Goal: Transaction & Acquisition: Purchase product/service

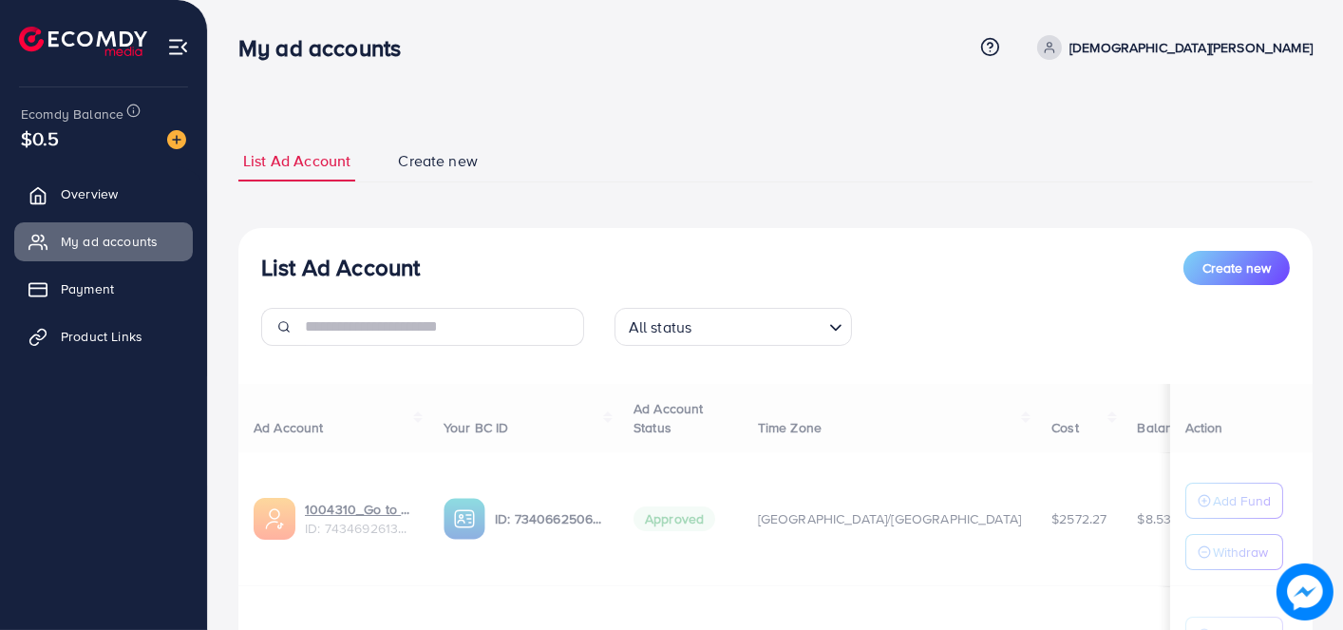
drag, startPoint x: 0, startPoint y: 0, endPoint x: 616, endPoint y: 129, distance: 629.8
click at [616, 129] on div "List Ad Account Create new List Ad Account Create new All status Loading... Ad …" at bounding box center [775, 472] width 1074 height 709
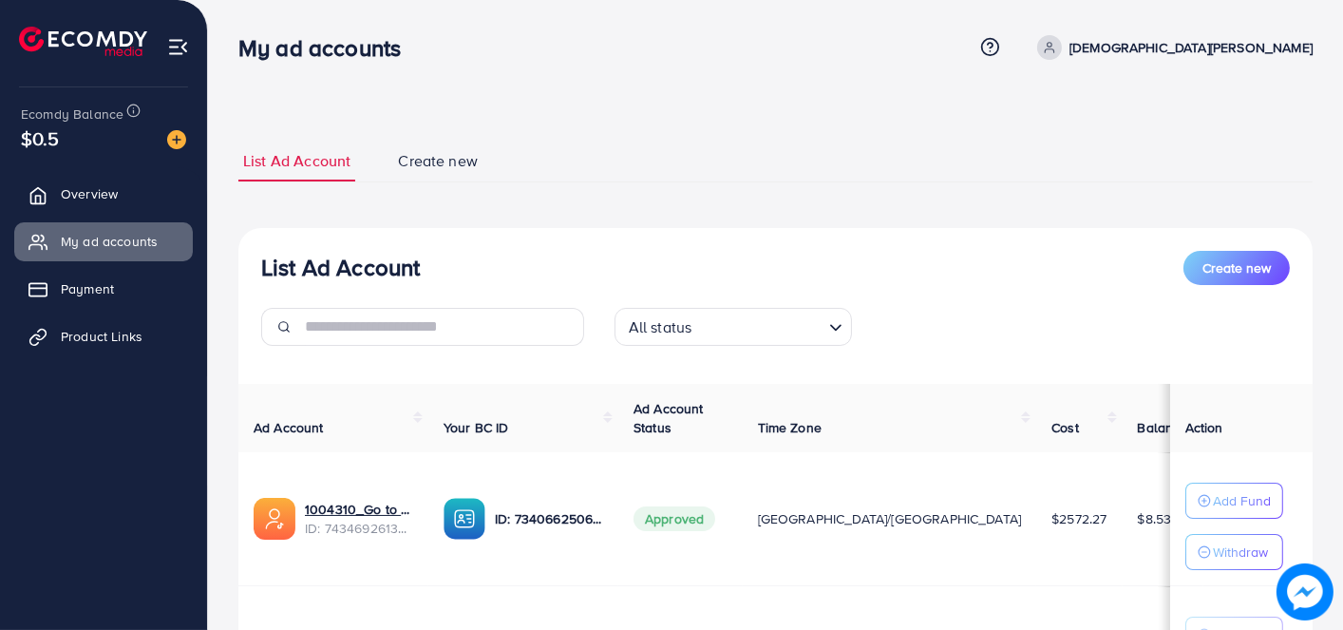
drag, startPoint x: 755, startPoint y: 91, endPoint x: 659, endPoint y: 94, distance: 96.0
click at [659, 94] on div "**********" at bounding box center [775, 428] width 1135 height 857
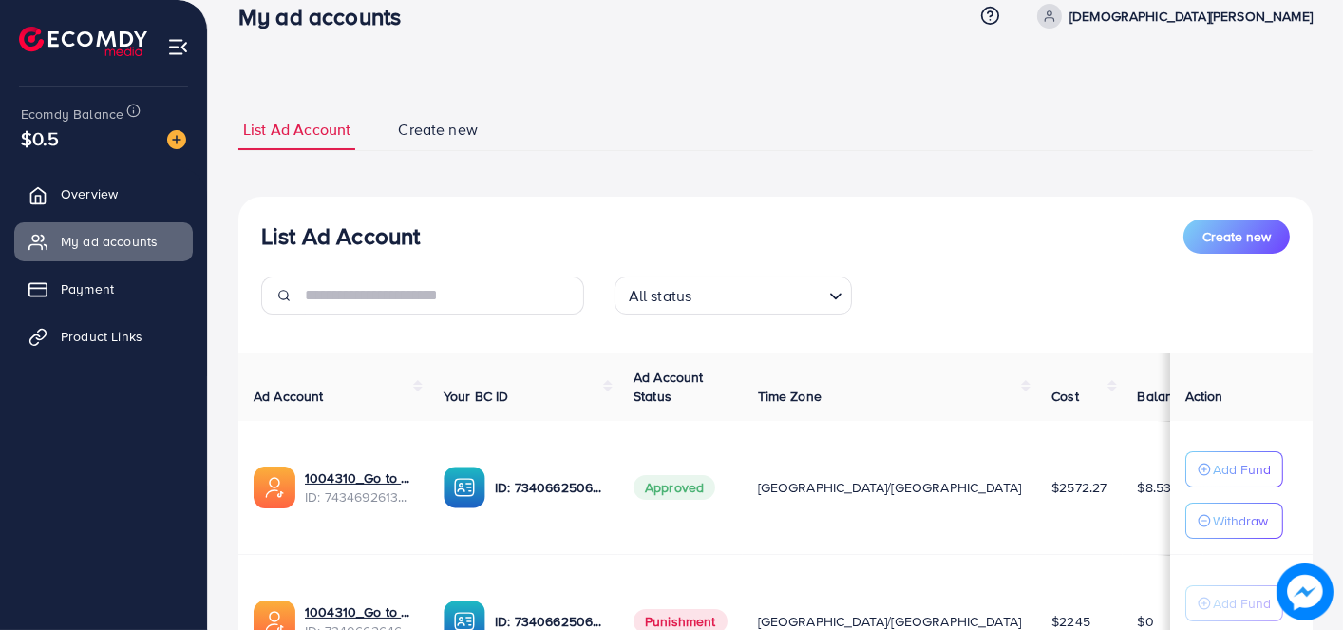
scroll to position [190, 0]
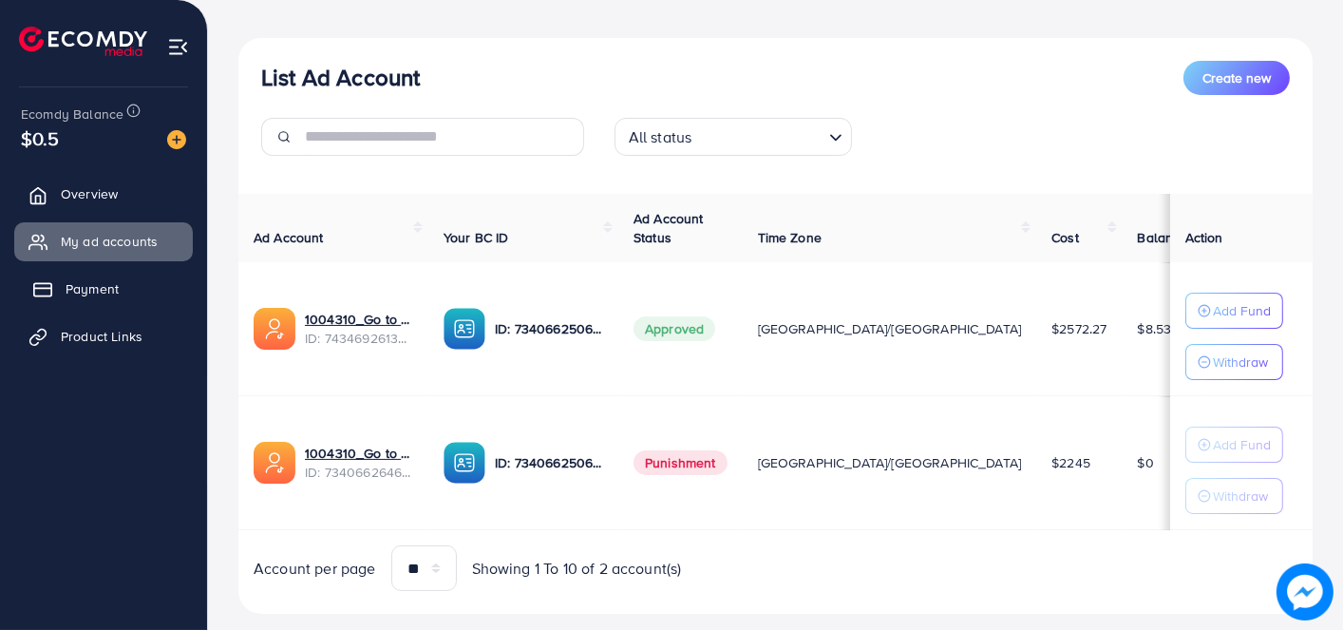
click at [163, 289] on link "Payment" at bounding box center [103, 289] width 179 height 38
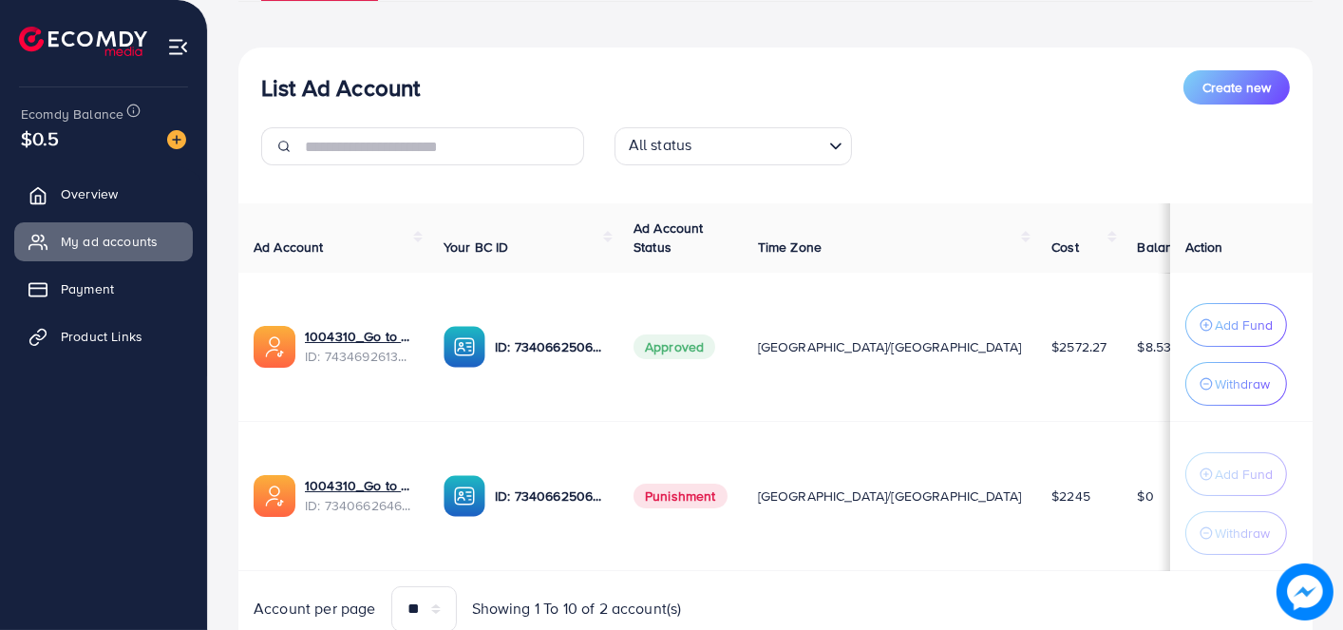
scroll to position [199, 0]
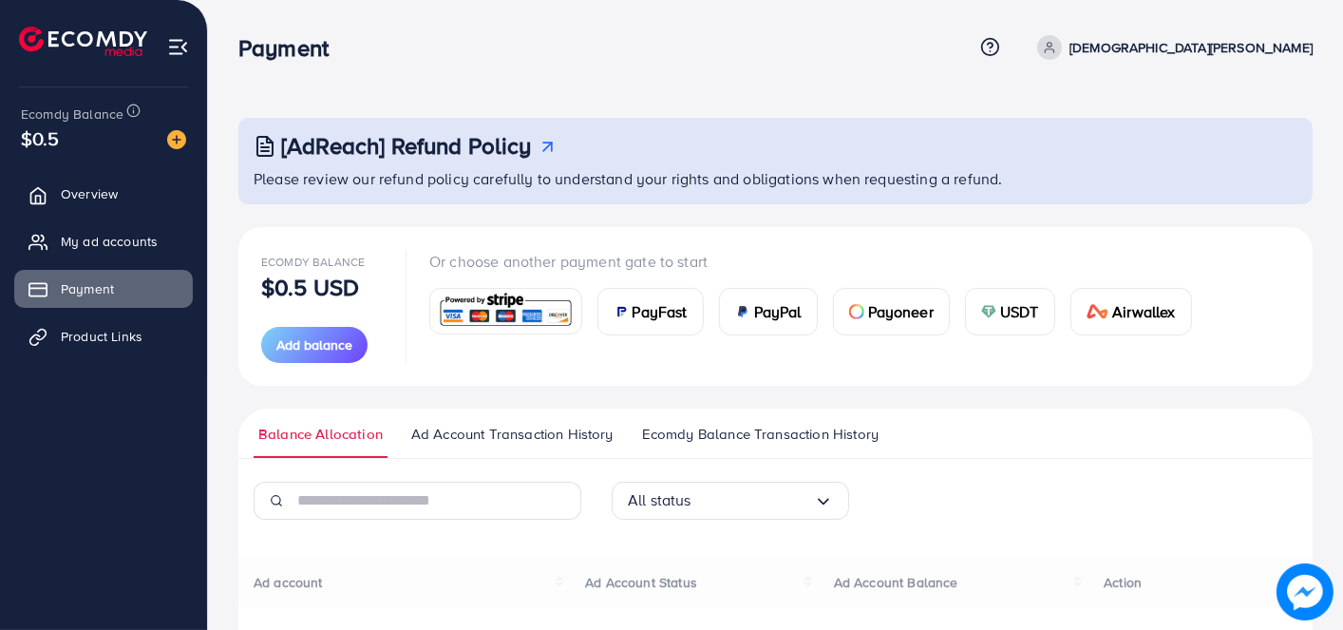
drag, startPoint x: 655, startPoint y: 111, endPoint x: 648, endPoint y: 99, distance: 14.5
click at [648, 99] on div "[AdReach] Refund Policy Please review our refund policy carefully to understand…" at bounding box center [775, 477] width 1135 height 955
drag, startPoint x: 753, startPoint y: 381, endPoint x: 658, endPoint y: 381, distance: 95.0
click at [658, 381] on div "Ecomdy Balance $0.5 USD Add balance Or choose another payment gate to start Pay…" at bounding box center [775, 306] width 1074 height 159
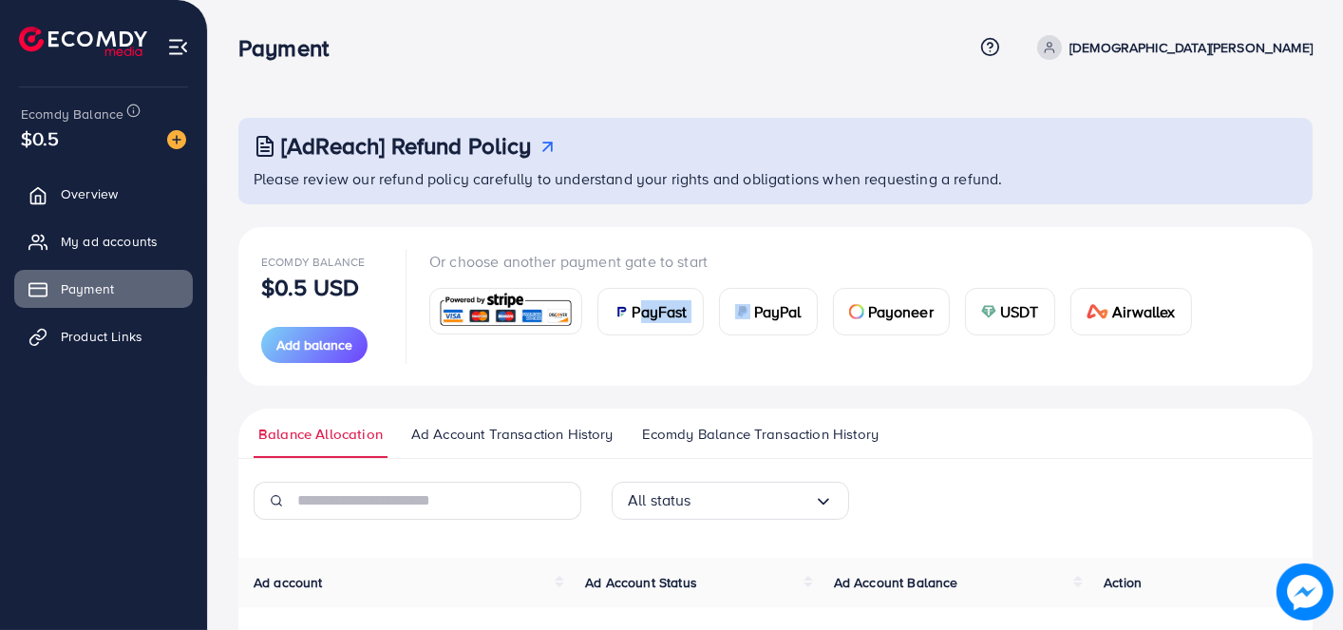
click at [658, 381] on div "Ecomdy Balance $0.5 USD Add balance Or choose another payment gate to start Pay…" at bounding box center [775, 306] width 1074 height 159
click at [822, 370] on div "Ecomdy Balance $0.5 USD Add balance Or choose another payment gate to start Pay…" at bounding box center [775, 306] width 1074 height 159
drag, startPoint x: 824, startPoint y: 368, endPoint x: 686, endPoint y: 376, distance: 138.9
click at [686, 376] on div "Ecomdy Balance $0.5 USD Add balance Or choose another payment gate to start Pay…" at bounding box center [775, 306] width 1074 height 159
drag, startPoint x: 870, startPoint y: 343, endPoint x: 737, endPoint y: 384, distance: 139.1
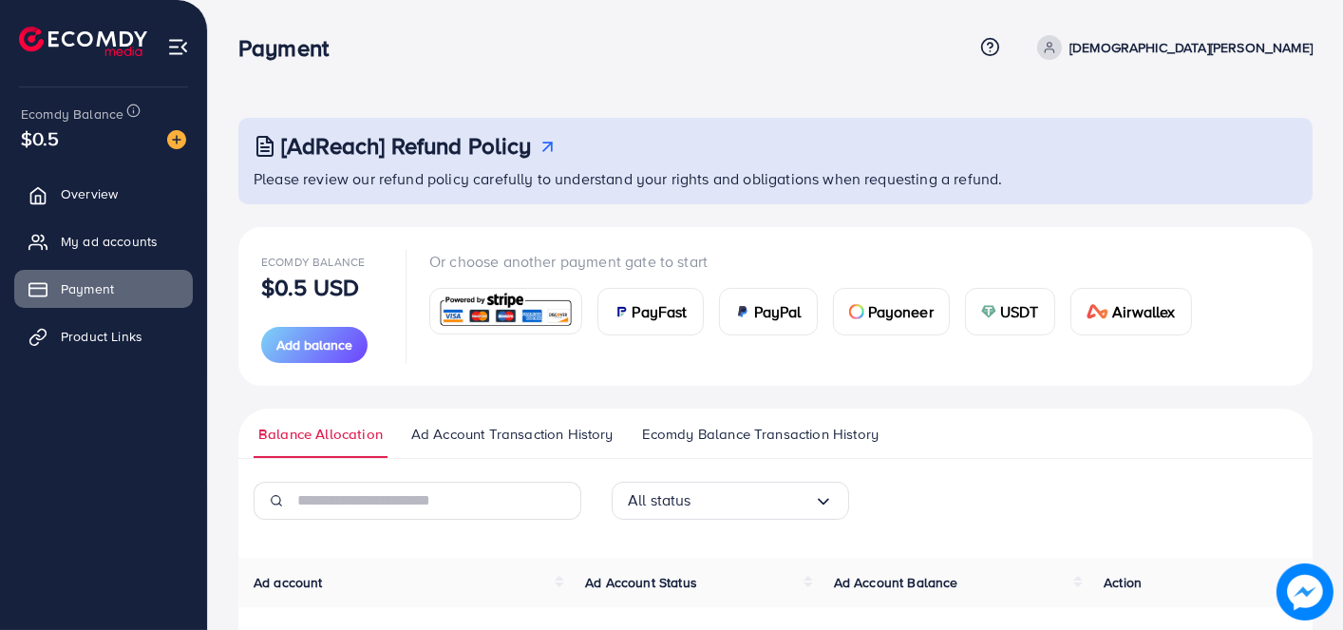
click at [737, 384] on div "Ecomdy Balance $0.5 USD Add balance Or choose another payment gate to start Pay…" at bounding box center [775, 306] width 1074 height 159
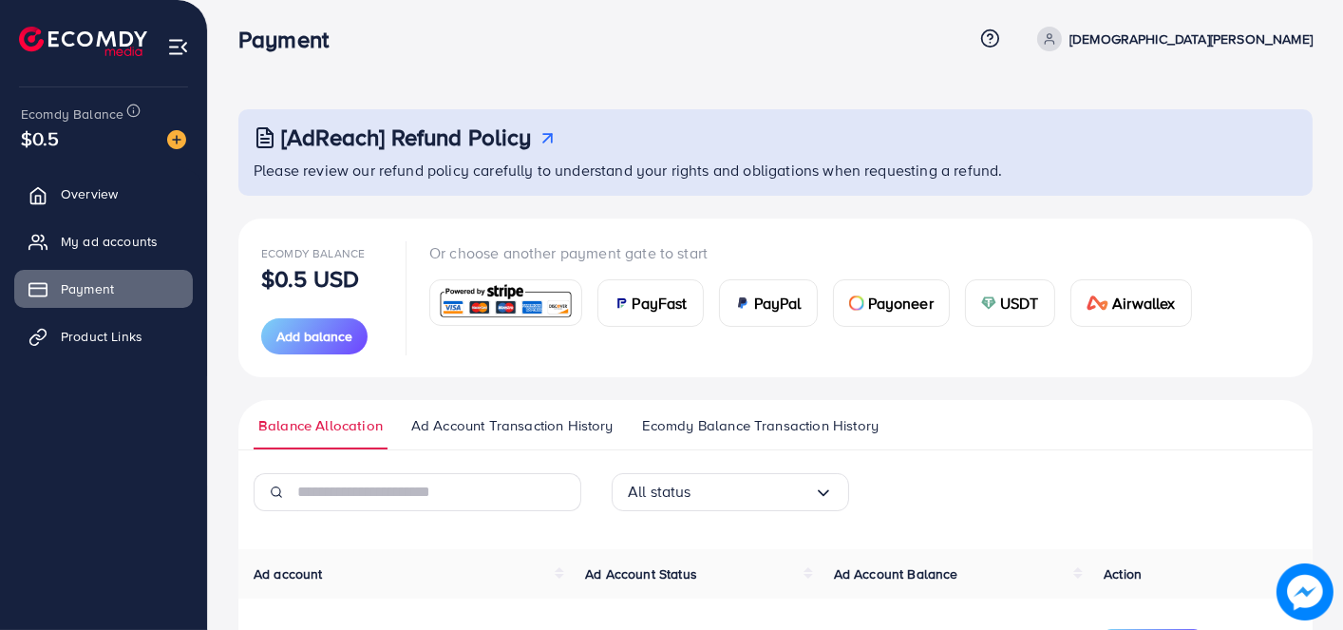
scroll to position [94, 0]
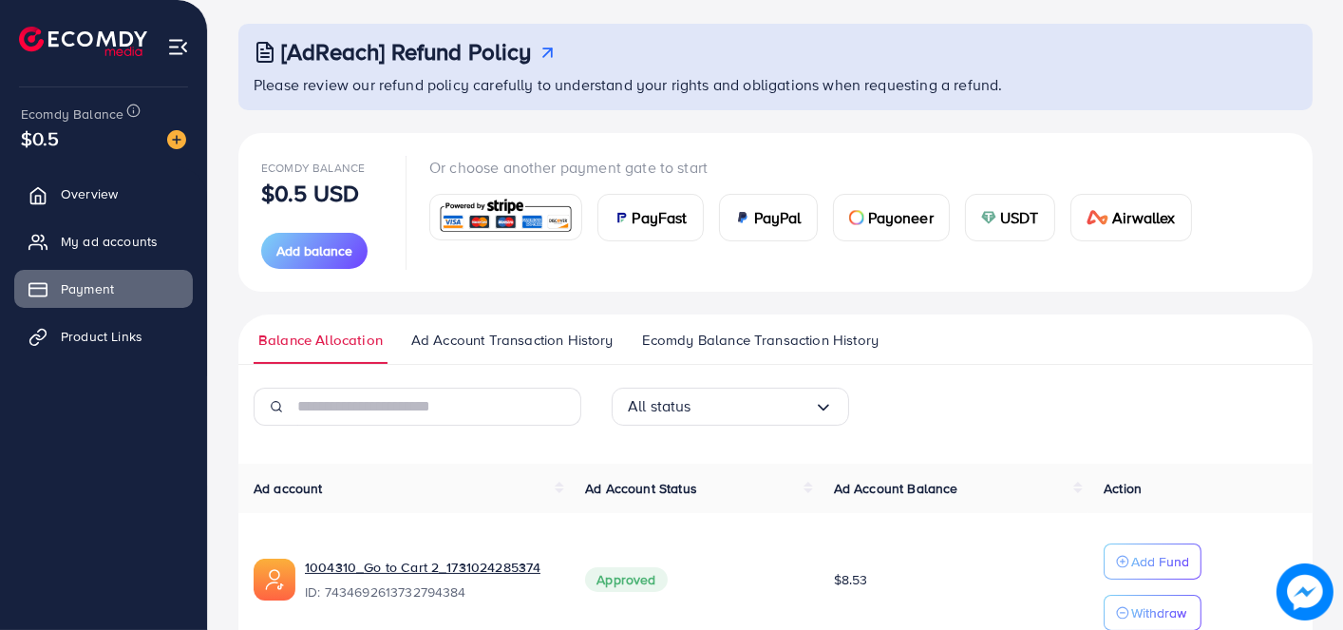
click at [993, 223] on img at bounding box center [988, 217] width 15 height 15
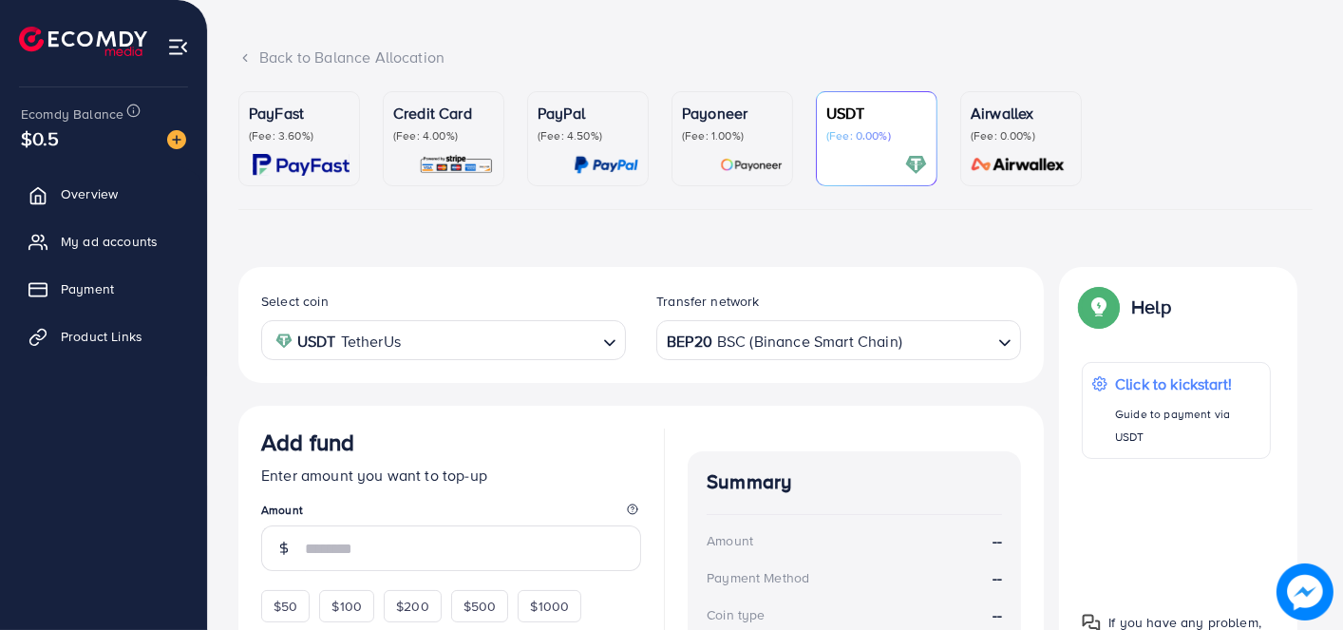
scroll to position [33, 0]
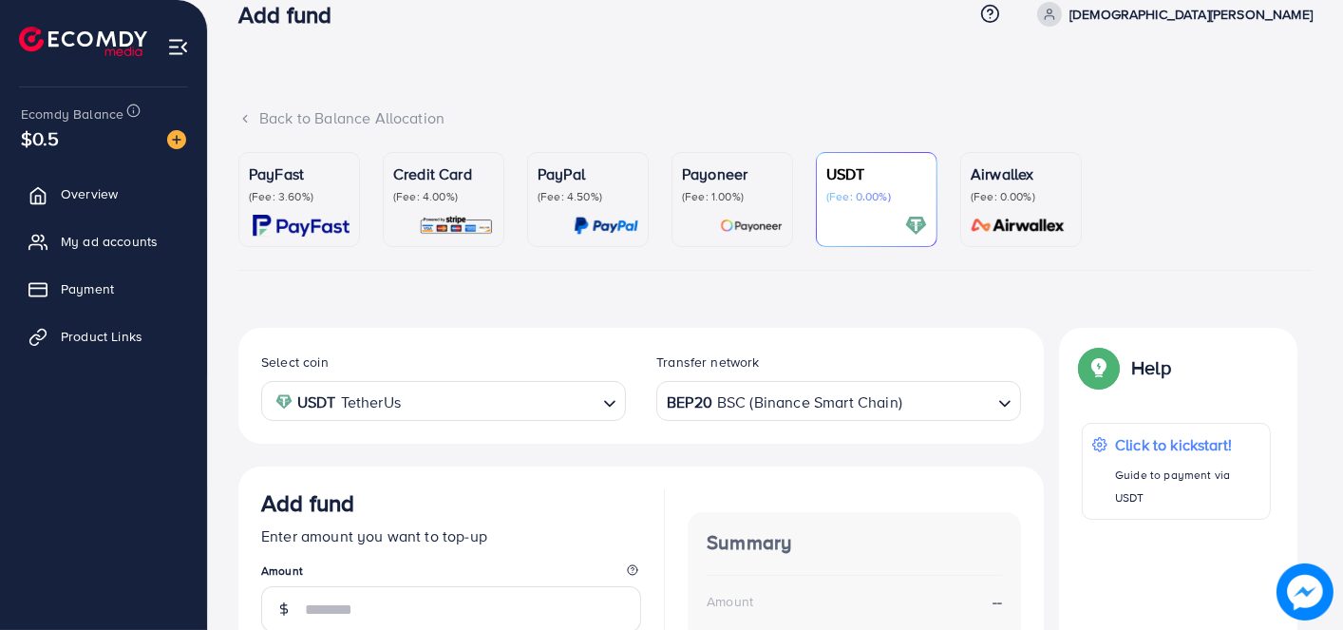
drag, startPoint x: 877, startPoint y: 134, endPoint x: 815, endPoint y: 78, distance: 83.4
click at [816, 78] on div "Back to Balance Allocation PayFast (Fee: 3.60%) Credit Card (Fee: 4.00%) PayPal…" at bounding box center [775, 482] width 1135 height 1031
drag, startPoint x: 861, startPoint y: 326, endPoint x: 723, endPoint y: 321, distance: 138.7
click at [723, 321] on div "PayFast (Fee: 3.60%) Credit Card (Fee: 4.00%) PayPal (Fee: 4.50%) Payoneer (Fee…" at bounding box center [775, 561] width 1074 height 819
click at [762, 392] on div "BEP20 BSC (Binance Smart Chain)" at bounding box center [828, 399] width 330 height 33
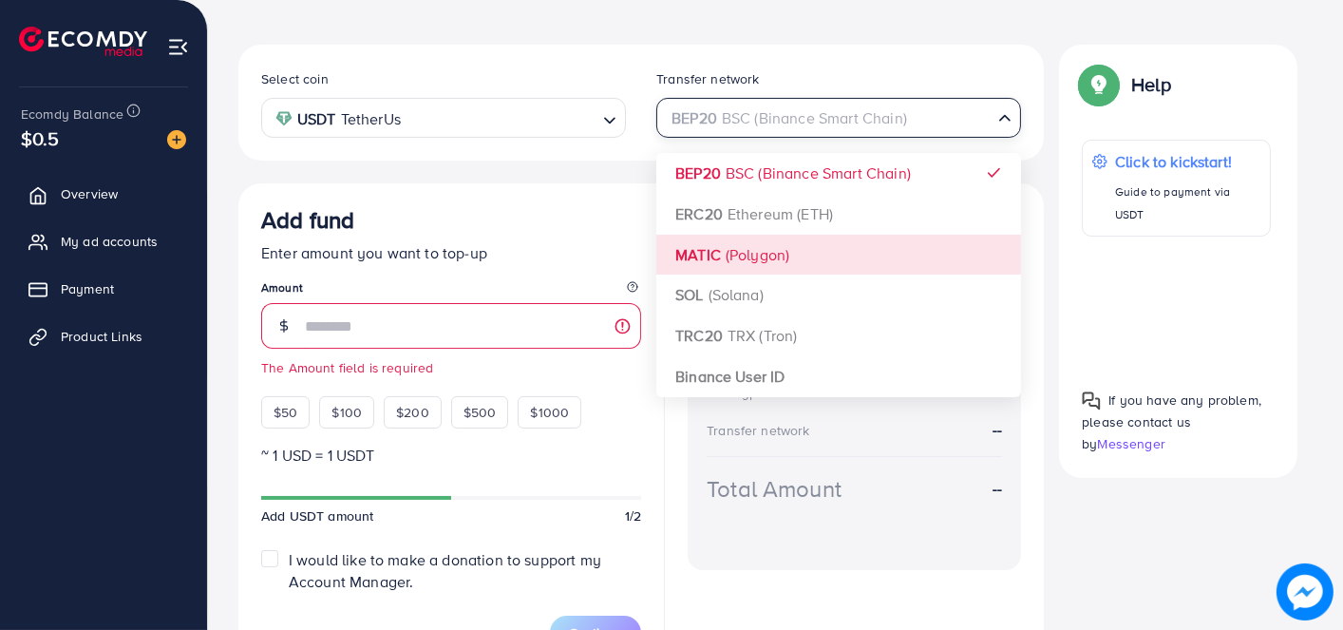
scroll to position [319, 0]
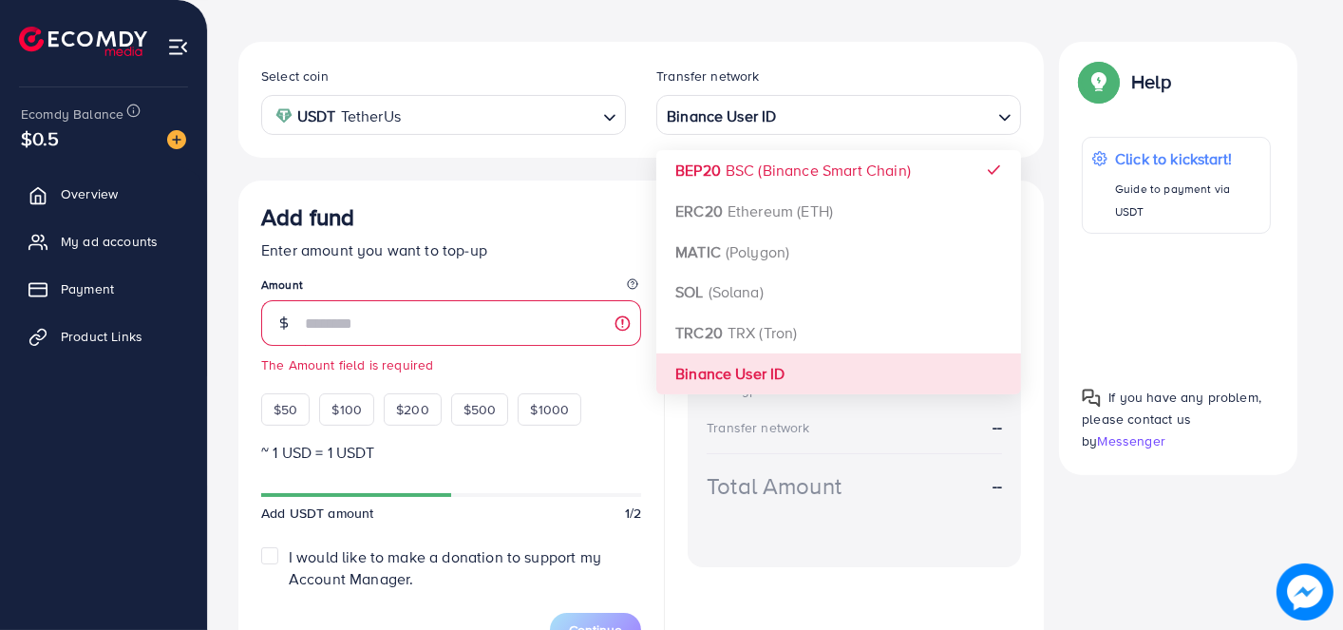
click at [760, 370] on div "Select coin USDT TetherUs Loading... Transfer network Binance User ID Loading..…" at bounding box center [640, 356] width 805 height 628
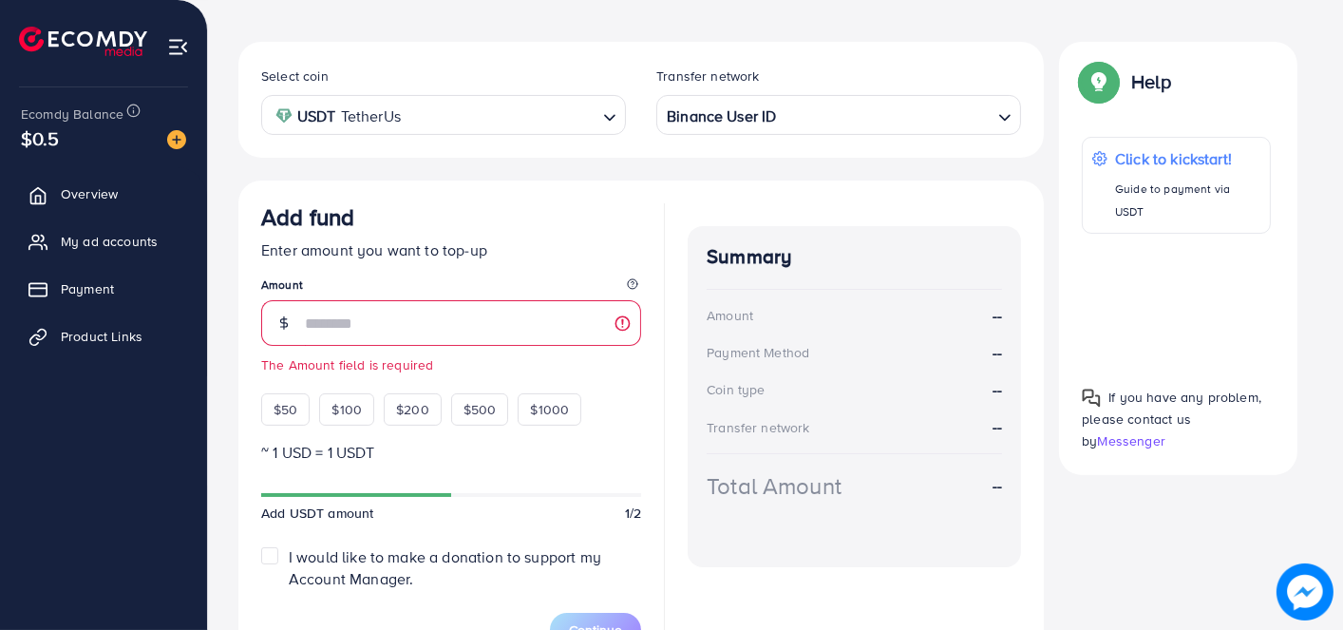
click at [633, 233] on div "Add fund" at bounding box center [451, 220] width 380 height 35
drag, startPoint x: 591, startPoint y: 219, endPoint x: 479, endPoint y: 244, distance: 114.8
click at [479, 244] on p "Enter amount you want to top-up" at bounding box center [451, 249] width 380 height 23
click at [396, 314] on input "number" at bounding box center [473, 323] width 336 height 46
click at [365, 323] on input "number" at bounding box center [473, 323] width 336 height 46
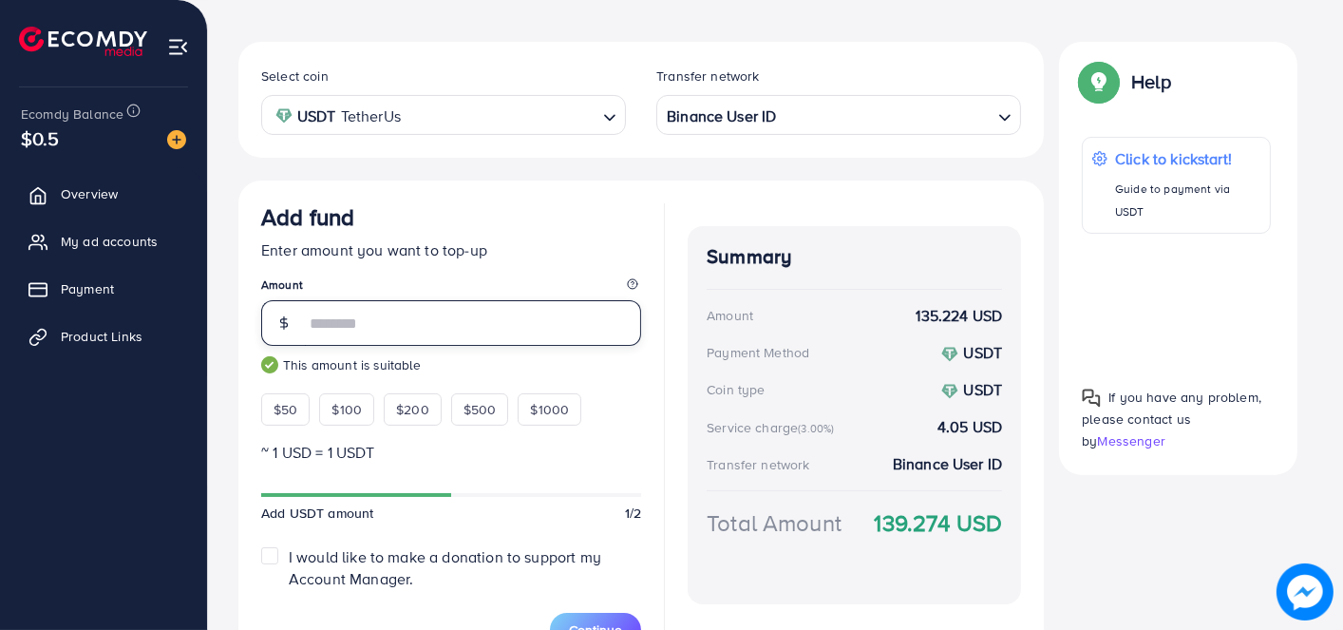
type input "***"
click at [845, 409] on div "Summary Amount 135.224 USD Payment Method USDT Coin type USDT Service charge (3…" at bounding box center [854, 415] width 333 height 378
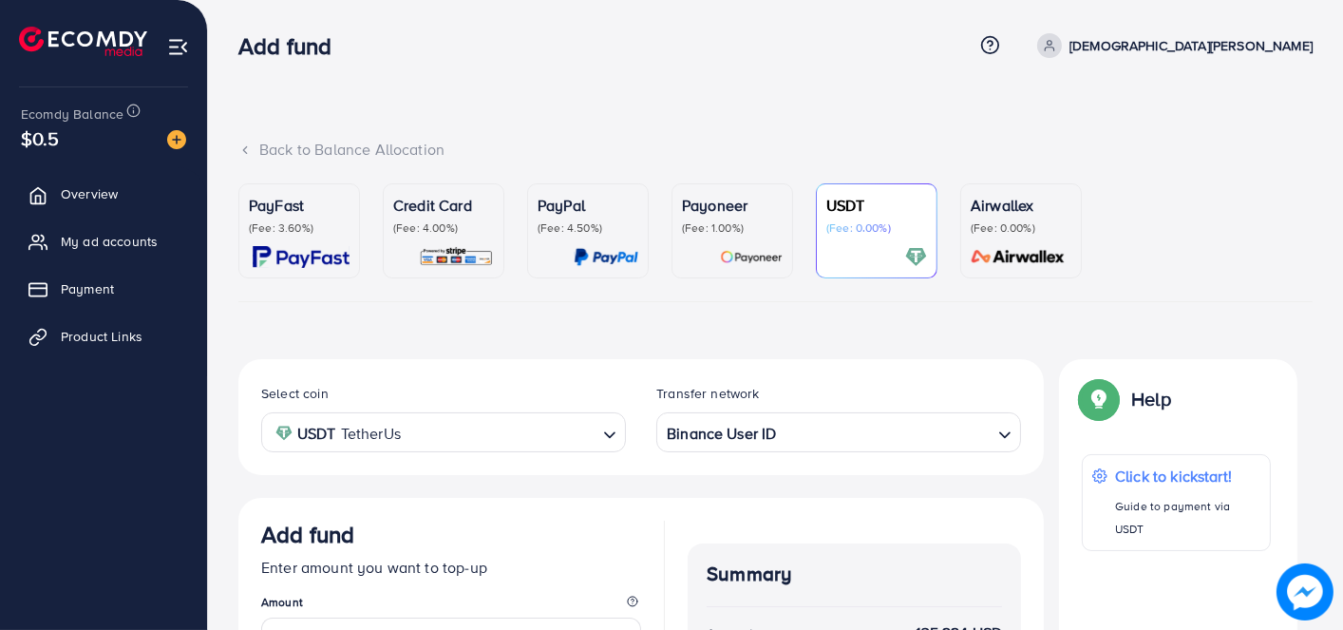
scroll to position [0, 0]
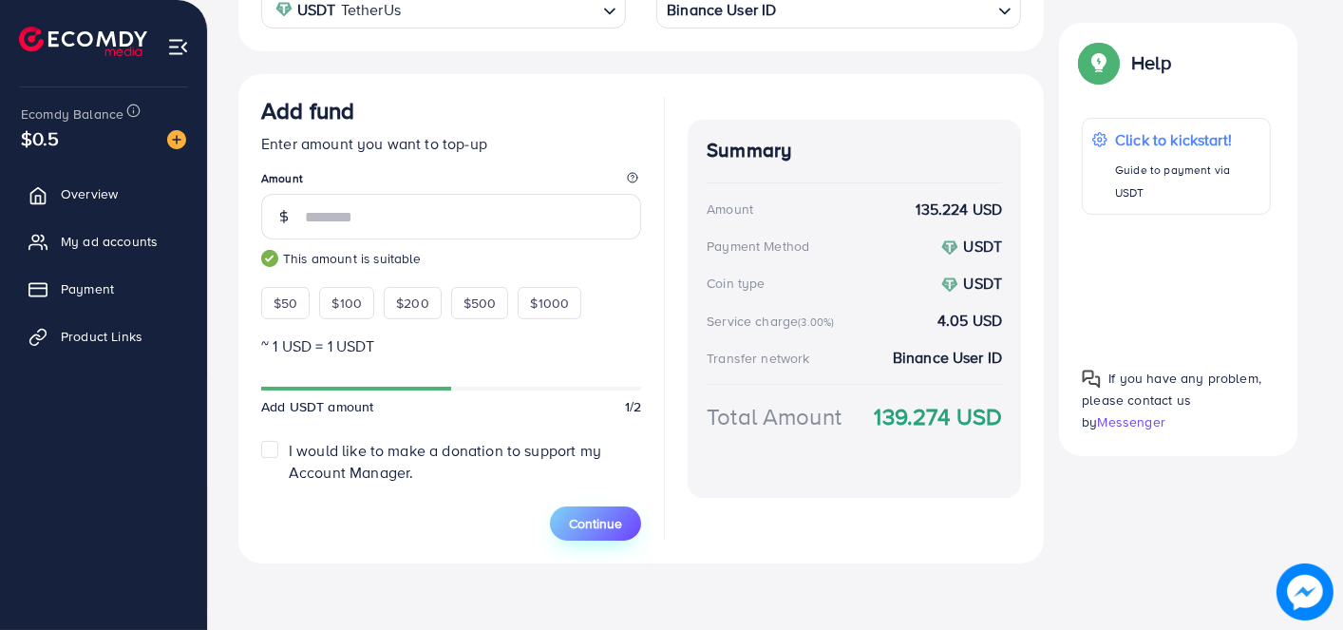
click at [620, 518] on span "Continue" at bounding box center [595, 523] width 53 height 19
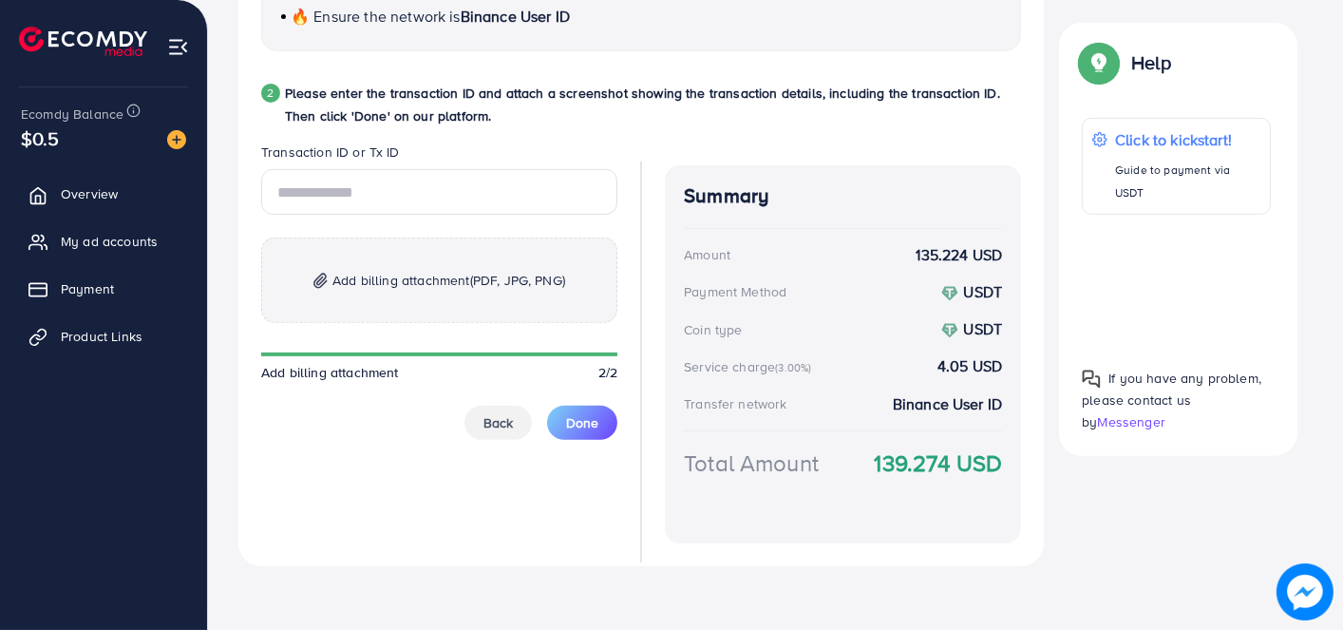
scroll to position [959, 0]
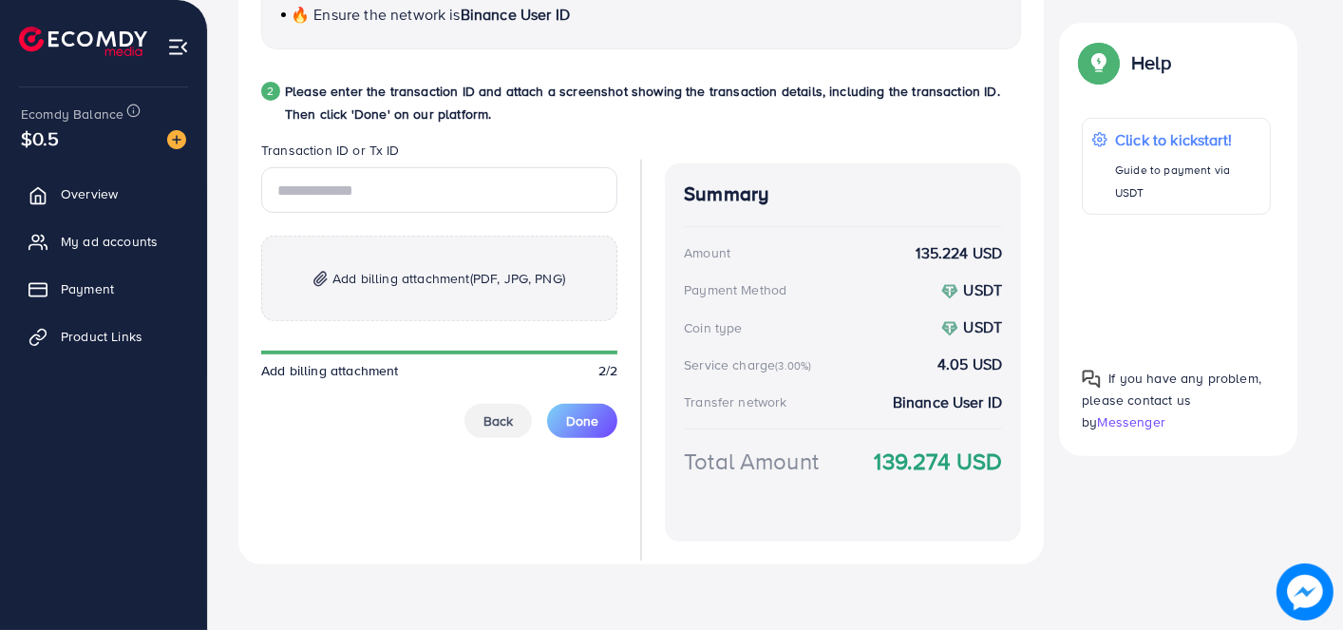
drag, startPoint x: 823, startPoint y: 339, endPoint x: 772, endPoint y: 355, distance: 53.8
click at [772, 355] on div "Service charge (3.00%)" at bounding box center [750, 364] width 133 height 19
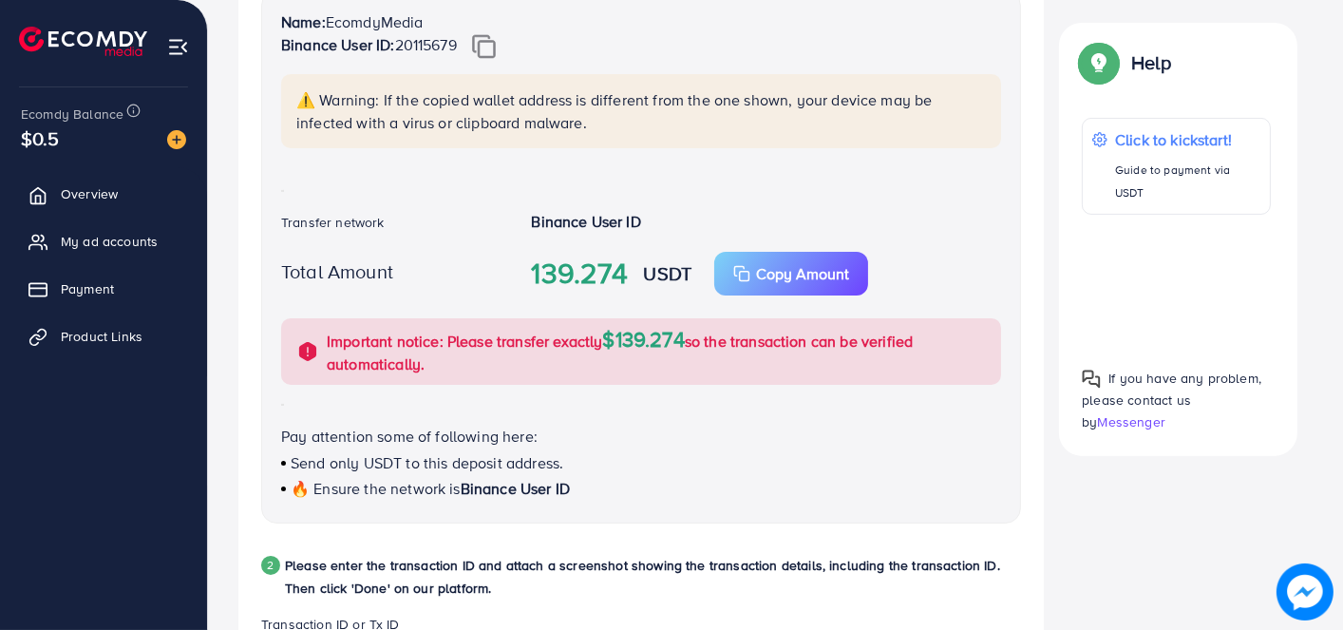
scroll to position [390, 0]
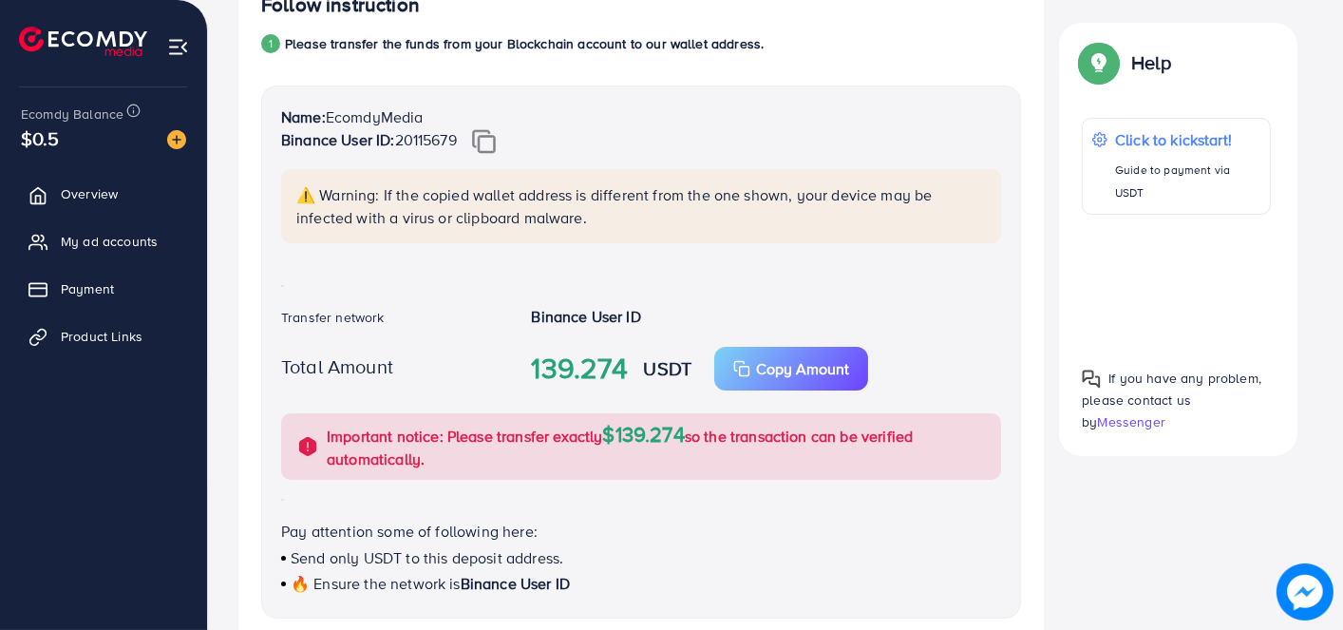
click at [496, 142] on img at bounding box center [484, 141] width 24 height 25
click at [740, 368] on icon "button" at bounding box center [741, 368] width 17 height 17
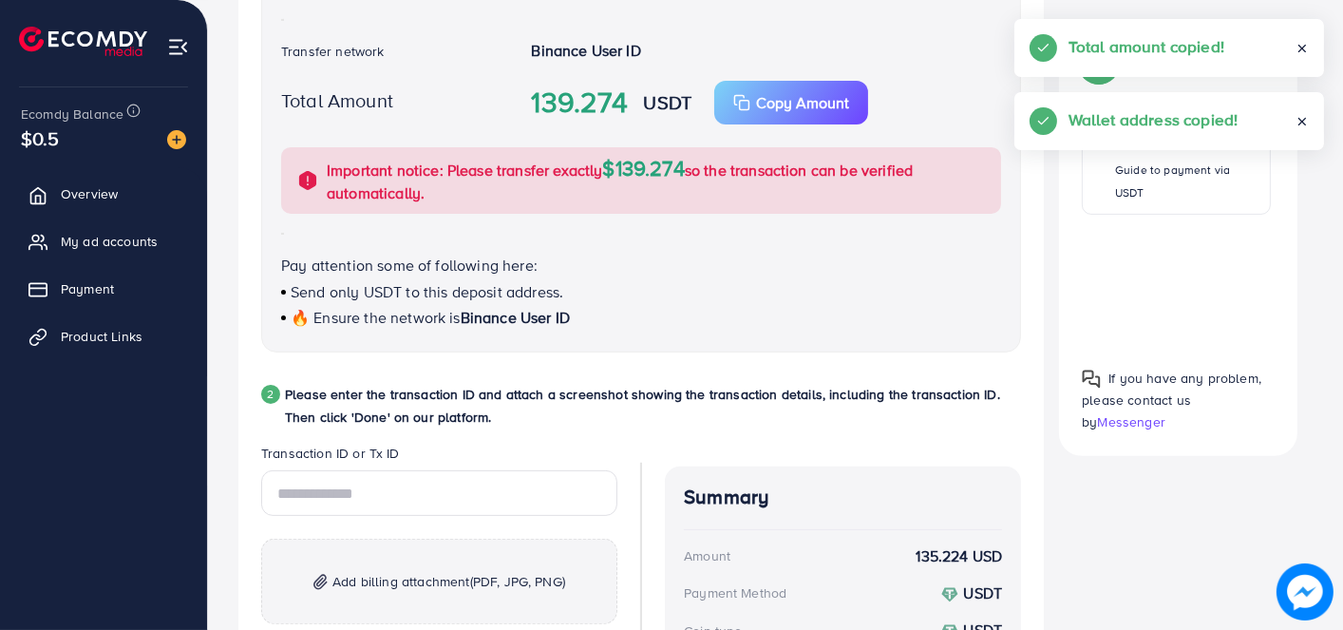
scroll to position [865, 0]
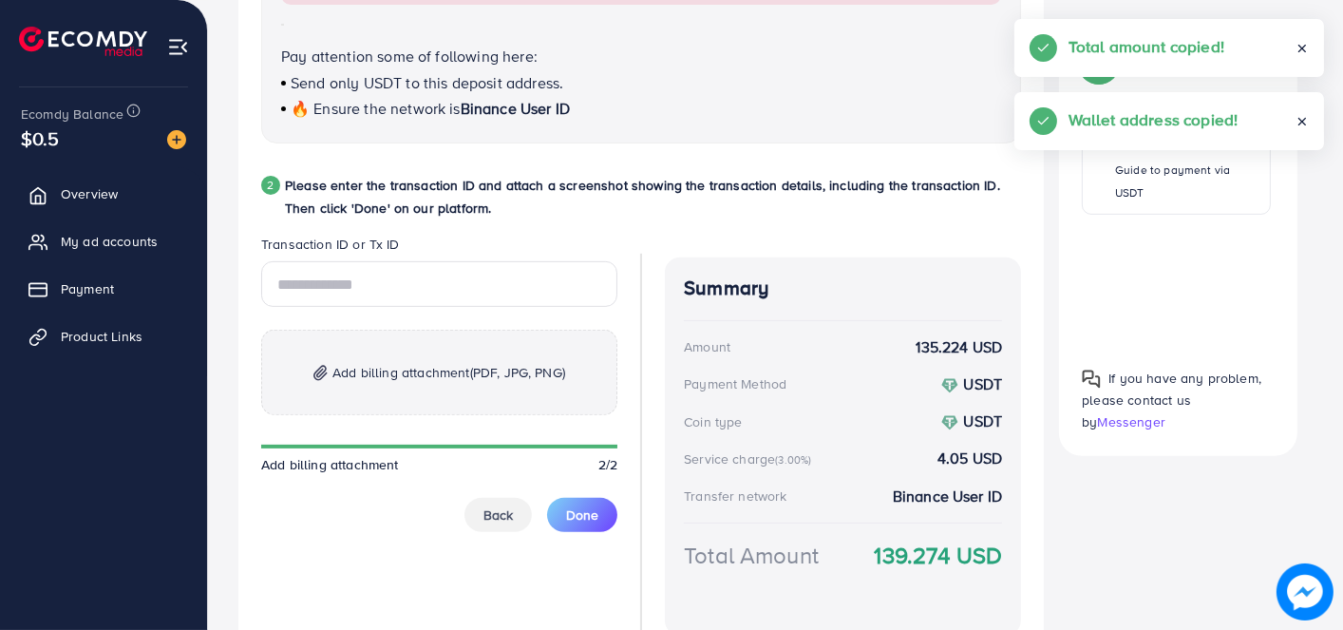
click at [452, 357] on p "Add billing attachment (PDF, JPG, PNG)" at bounding box center [439, 372] width 356 height 85
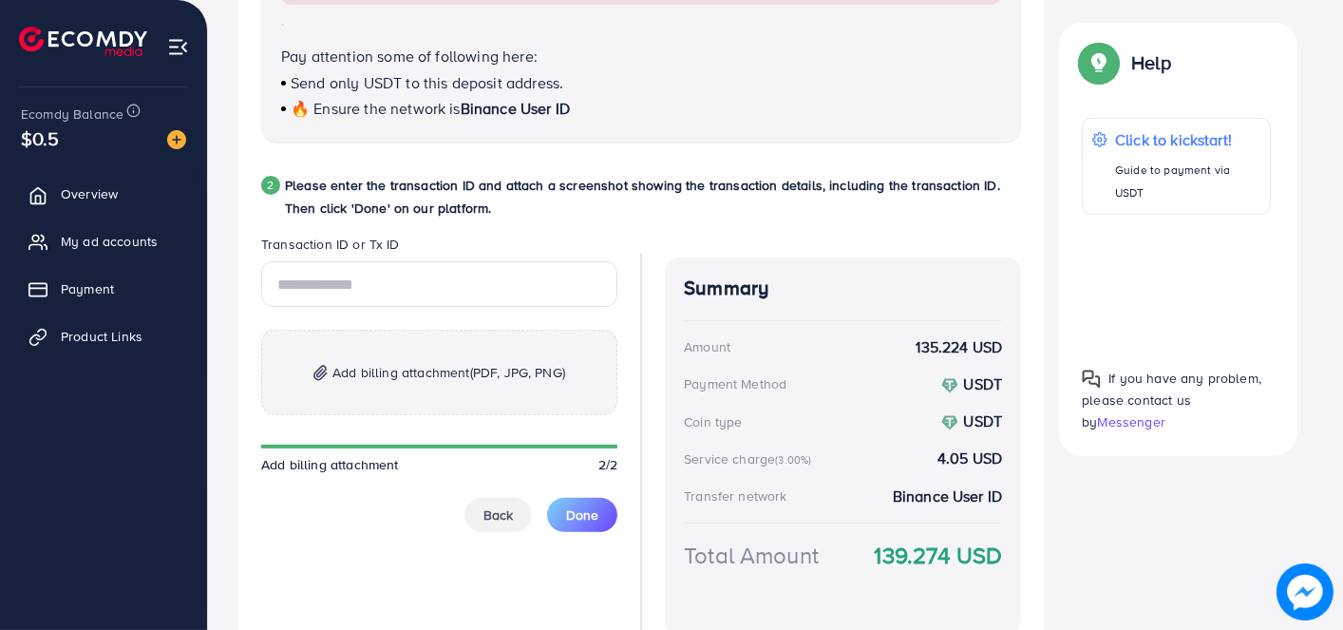
click at [412, 363] on span "Add billing attachment (PDF, JPG, PNG)" at bounding box center [448, 372] width 233 height 23
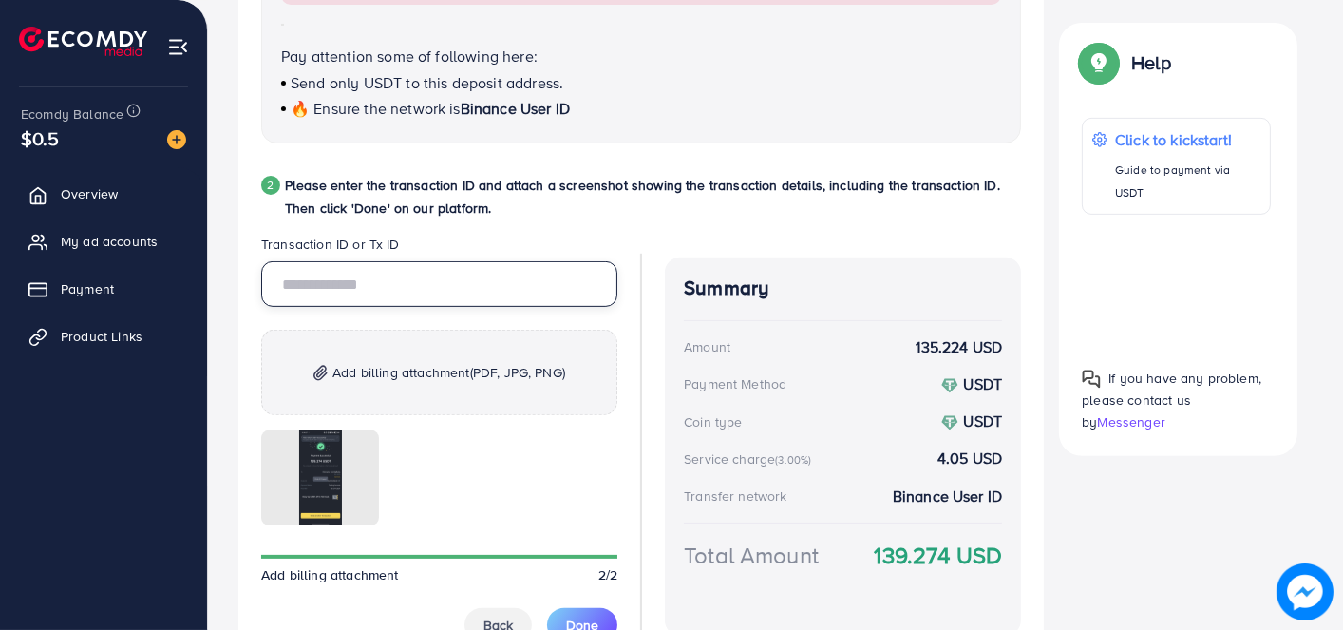
click at [473, 291] on input "text" at bounding box center [439, 284] width 356 height 46
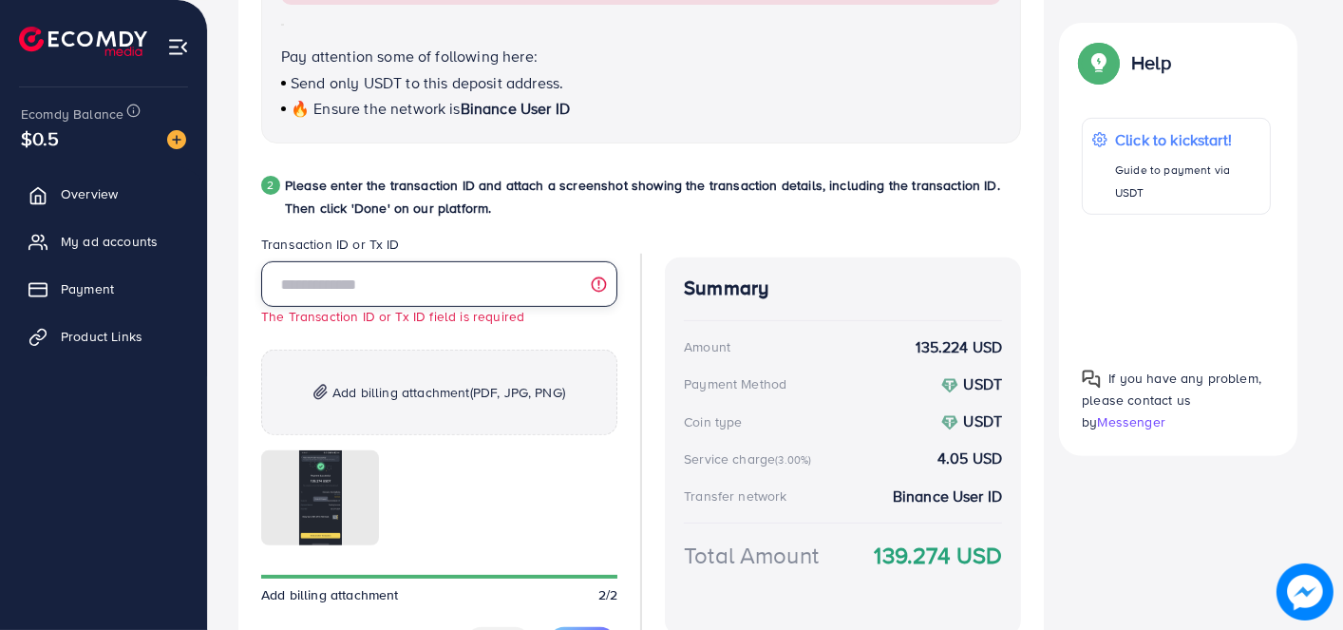
paste input "**********"
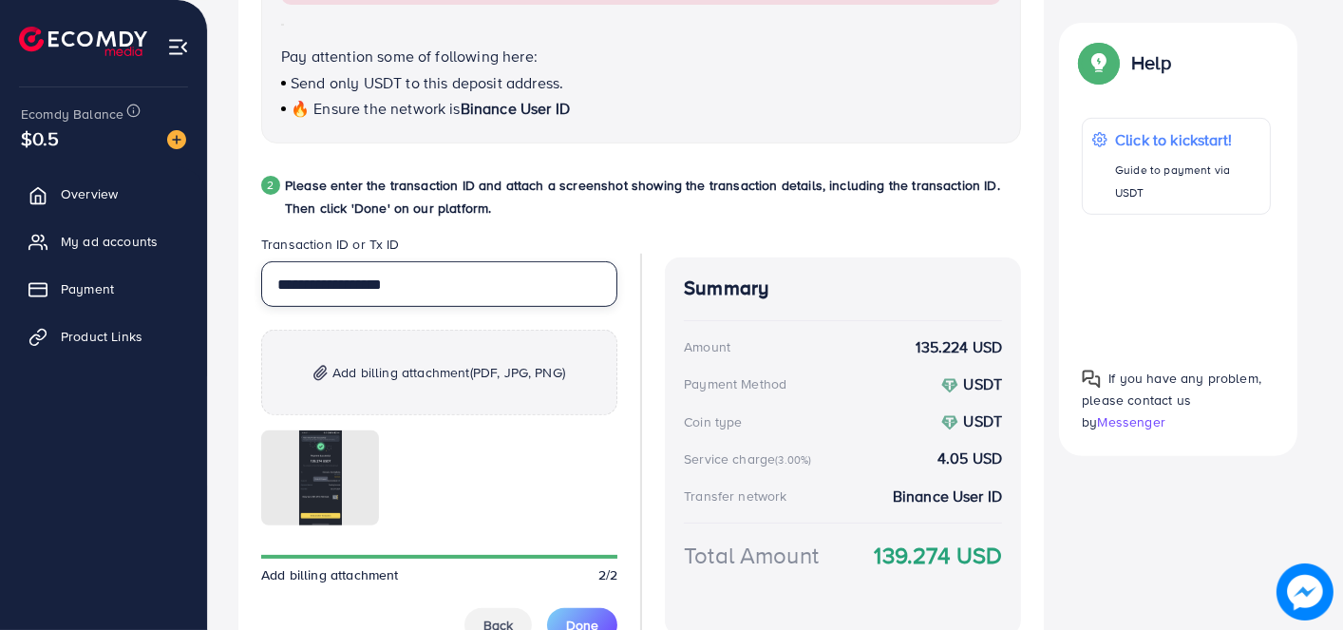
type input "**********"
click at [482, 241] on legend "Transaction ID or Tx ID" at bounding box center [439, 248] width 356 height 27
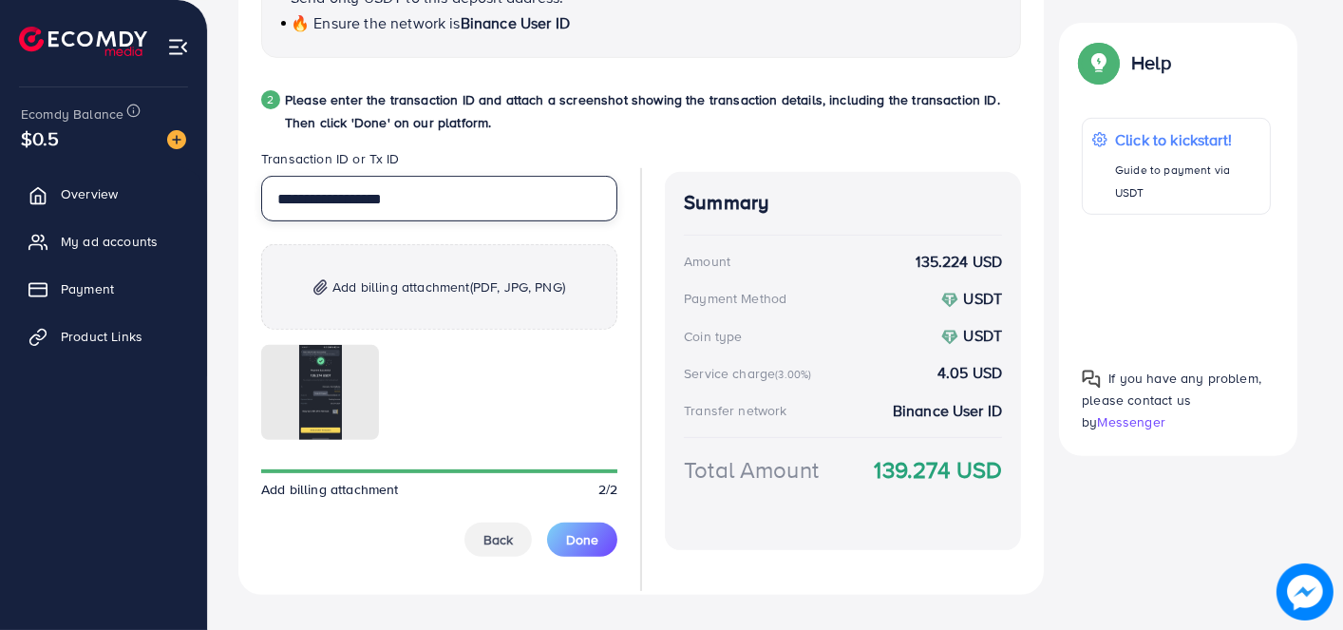
scroll to position [981, 0]
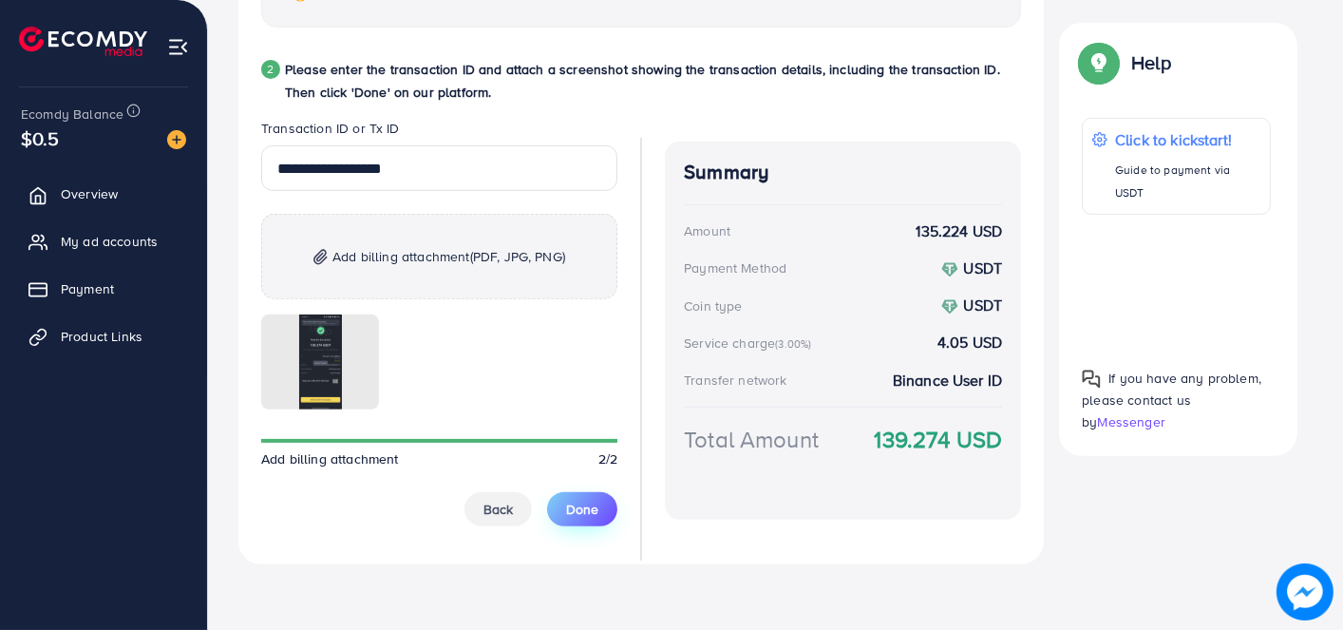
click at [601, 511] on button "Done" at bounding box center [582, 509] width 70 height 34
drag, startPoint x: 898, startPoint y: 287, endPoint x: 833, endPoint y: 286, distance: 65.5
click at [833, 286] on div "Summary Amount 135.224 USD Payment Method USDT Coin type USDT Service charge (3…" at bounding box center [843, 331] width 356 height 378
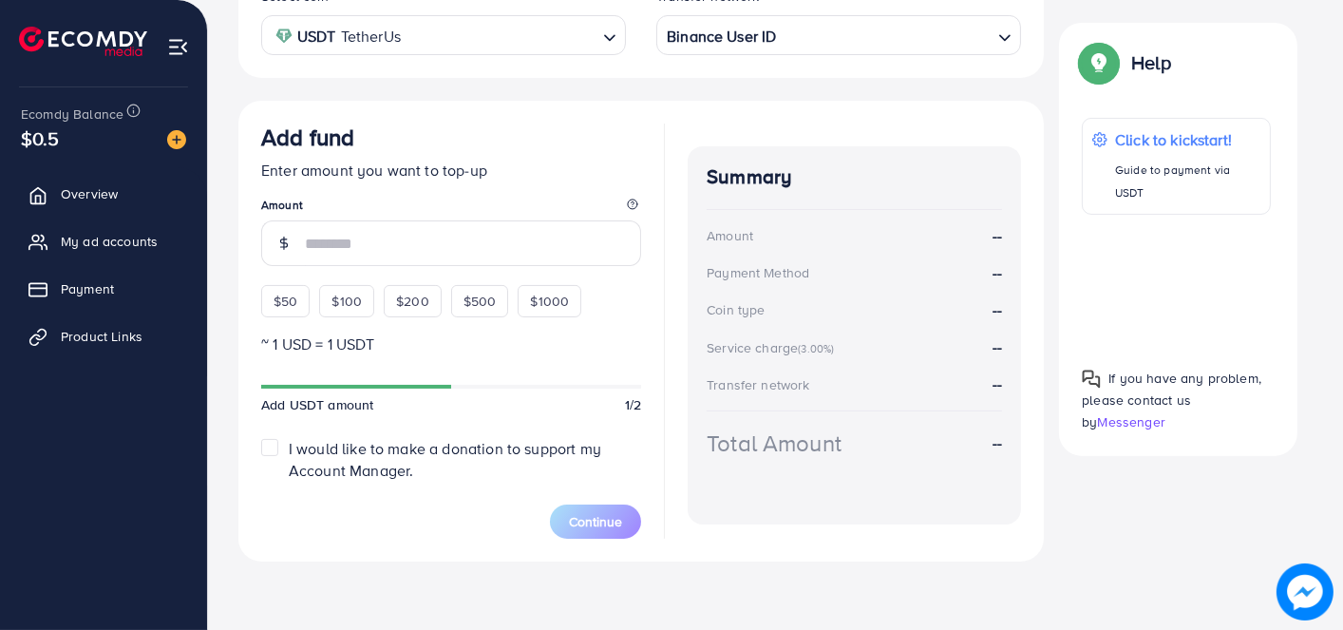
scroll to position [396, 0]
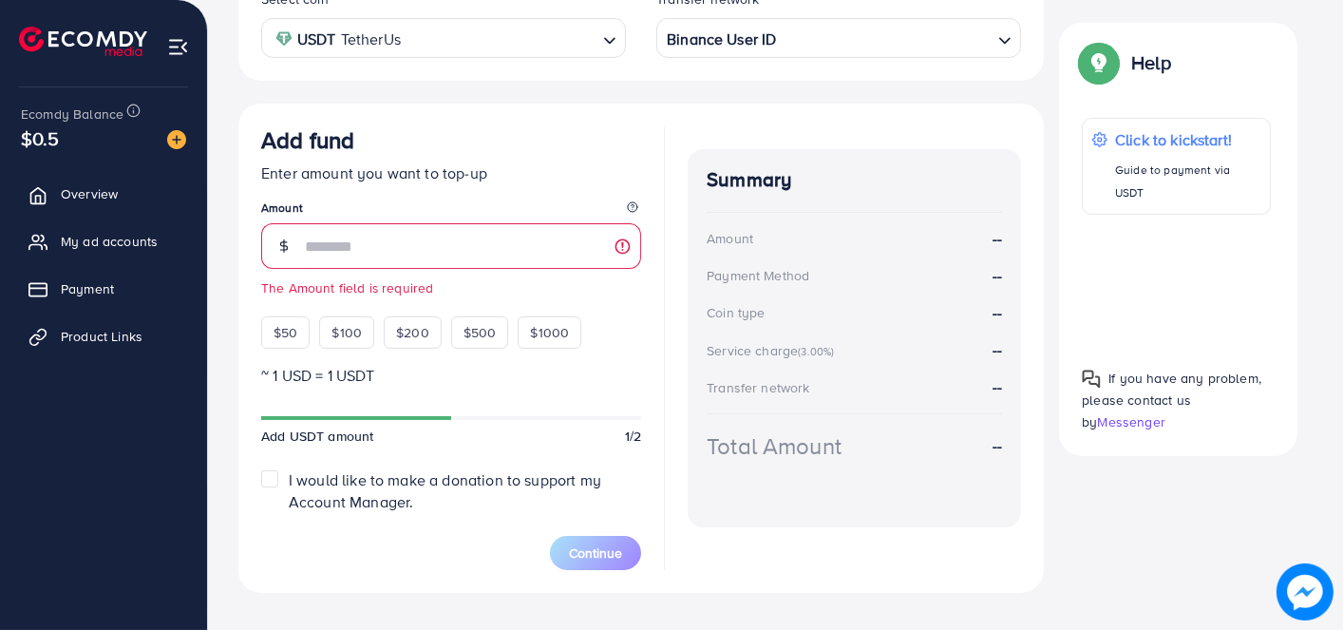
click at [955, 180] on h4 "Summary" at bounding box center [854, 180] width 295 height 24
drag, startPoint x: 959, startPoint y: 172, endPoint x: 814, endPoint y: 153, distance: 146.6
click at [814, 153] on div "Summary Amount -- Payment Method -- Coin type -- Service charge (3.00%) -- Tran…" at bounding box center [854, 338] width 333 height 378
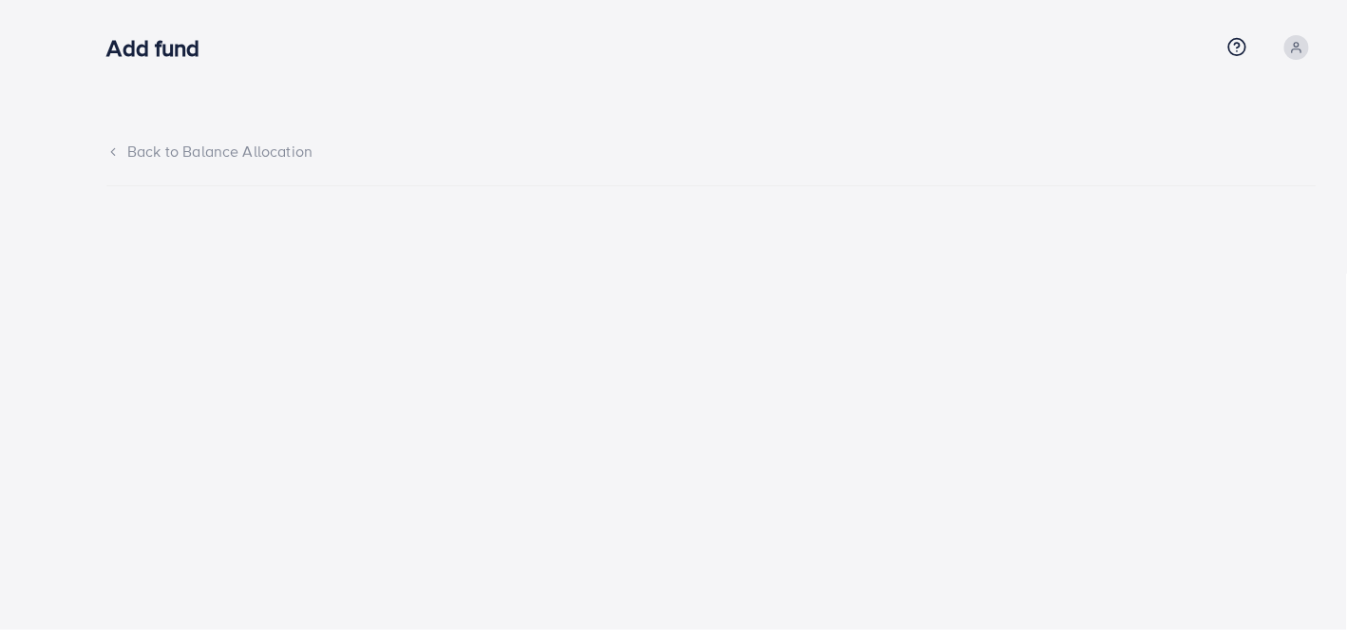
drag, startPoint x: 917, startPoint y: 209, endPoint x: 760, endPoint y: 217, distance: 156.9
click at [760, 217] on div at bounding box center [711, 214] width 1240 height 58
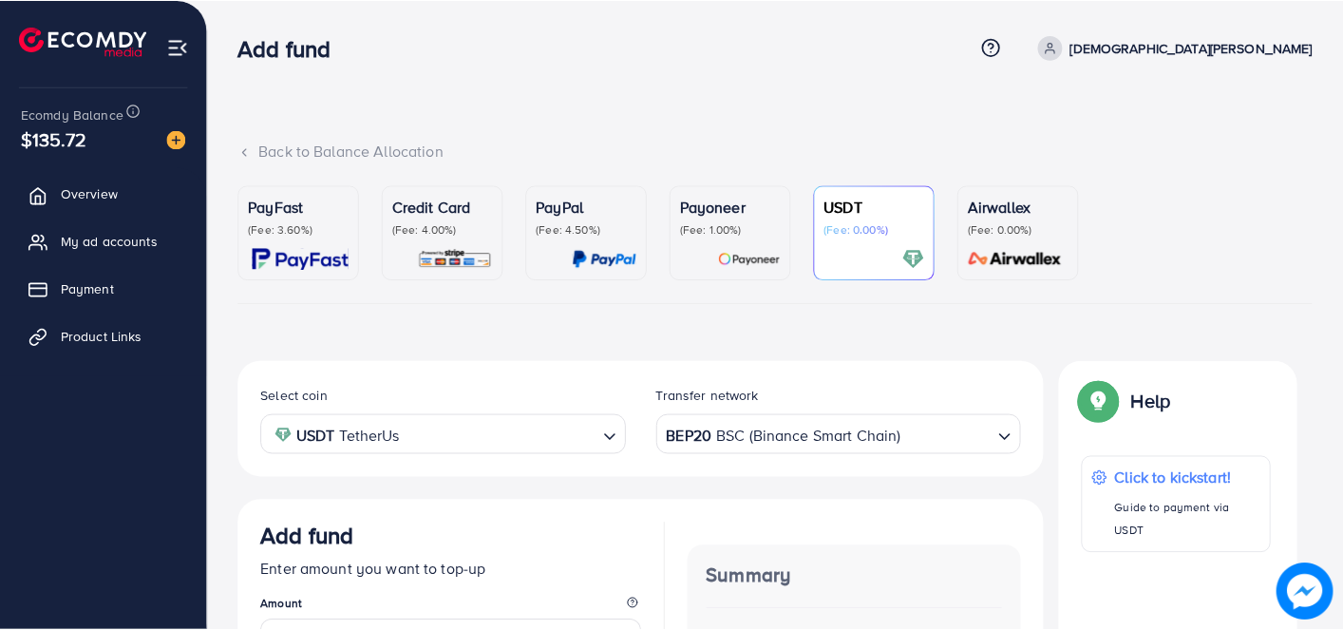
scroll to position [33, 0]
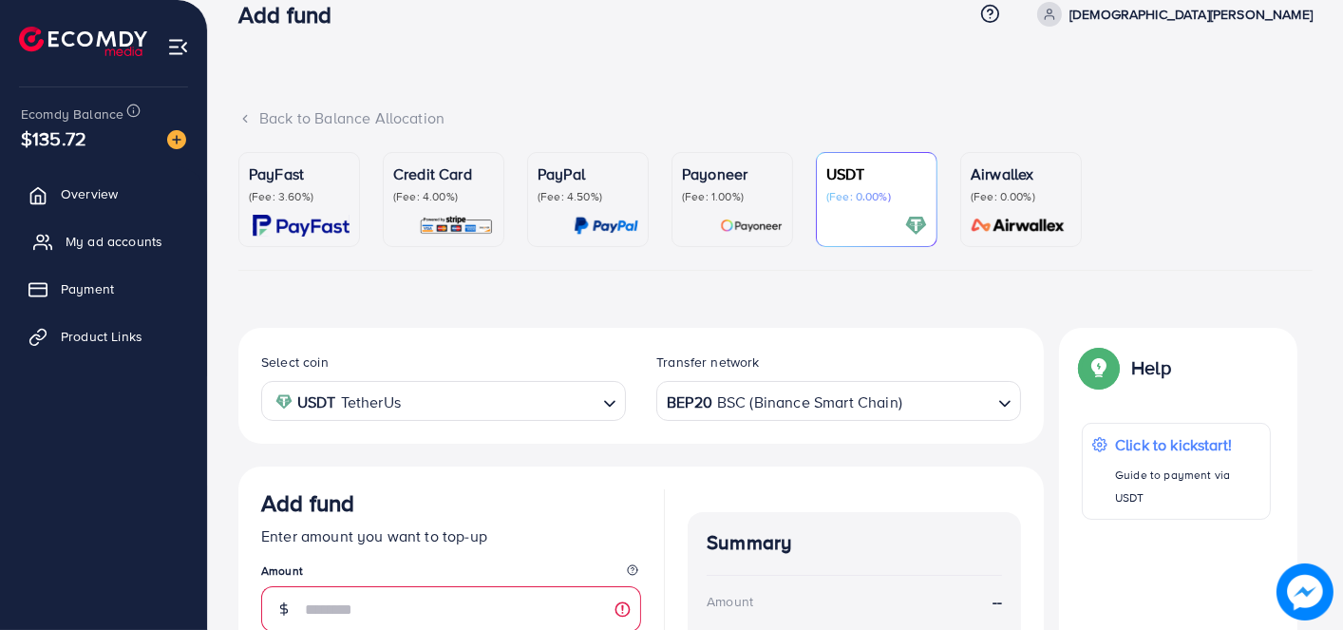
click at [128, 223] on link "My ad accounts" at bounding box center [103, 241] width 179 height 38
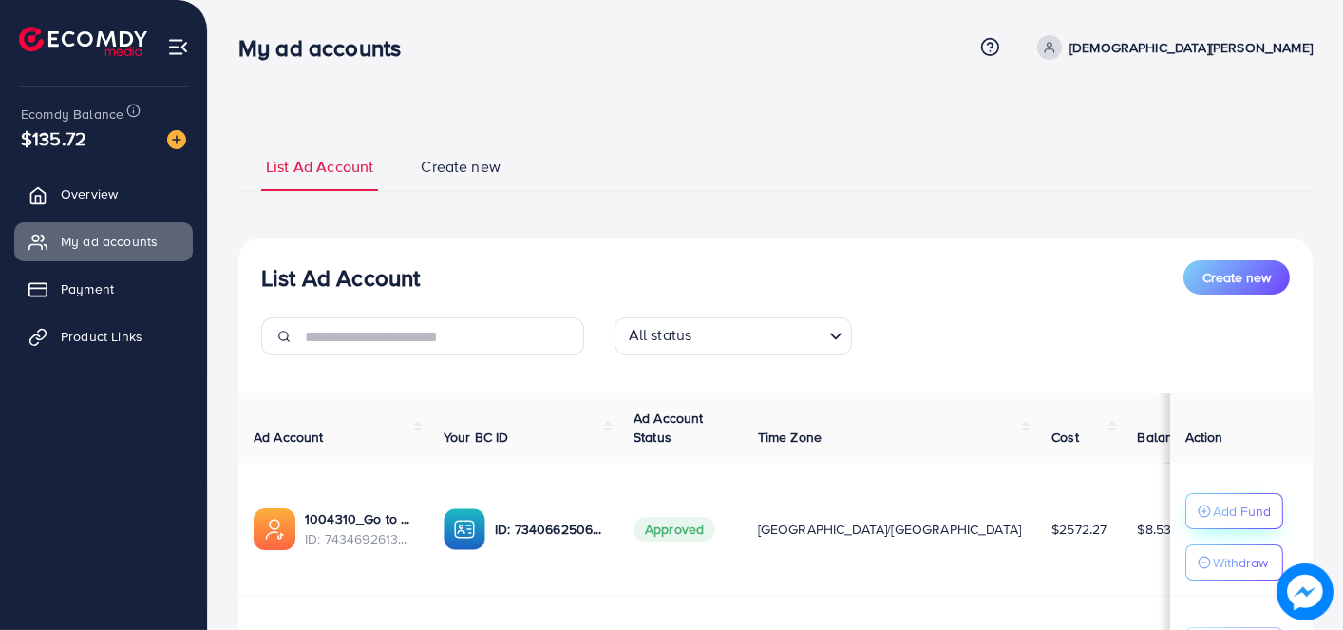
click at [1213, 501] on p "Add Fund" at bounding box center [1242, 511] width 58 height 23
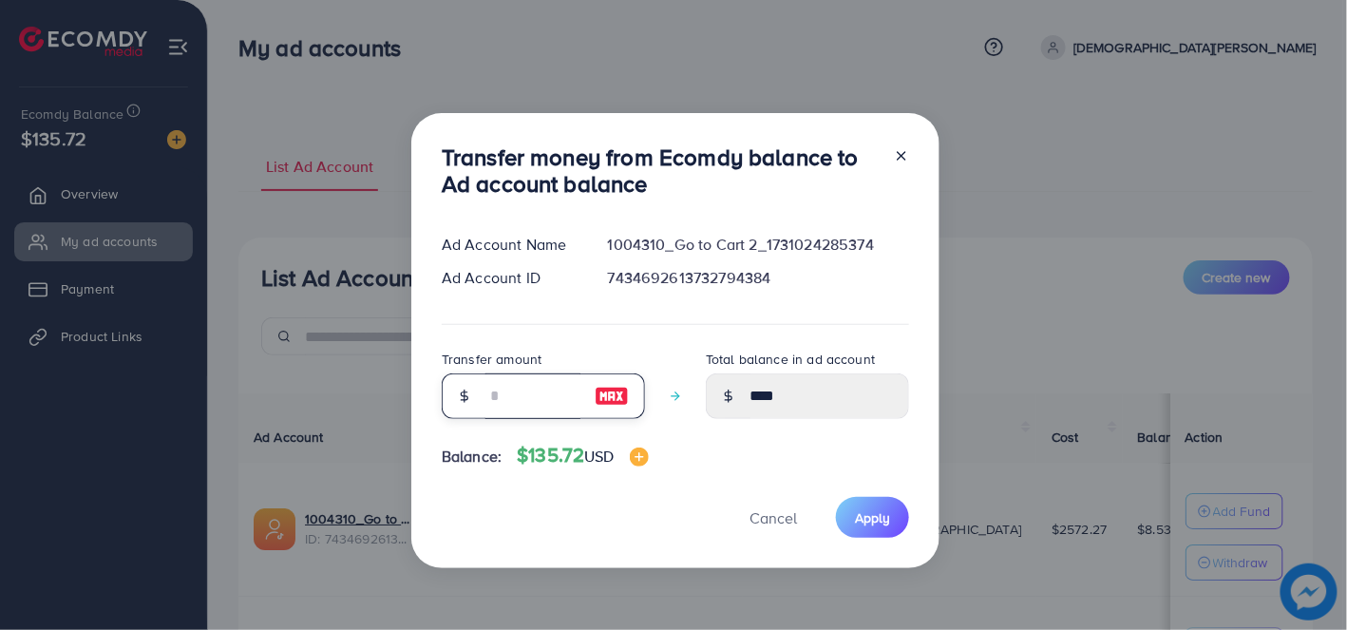
click at [543, 375] on input "number" at bounding box center [532, 396] width 95 height 46
type input "**"
type input "*****"
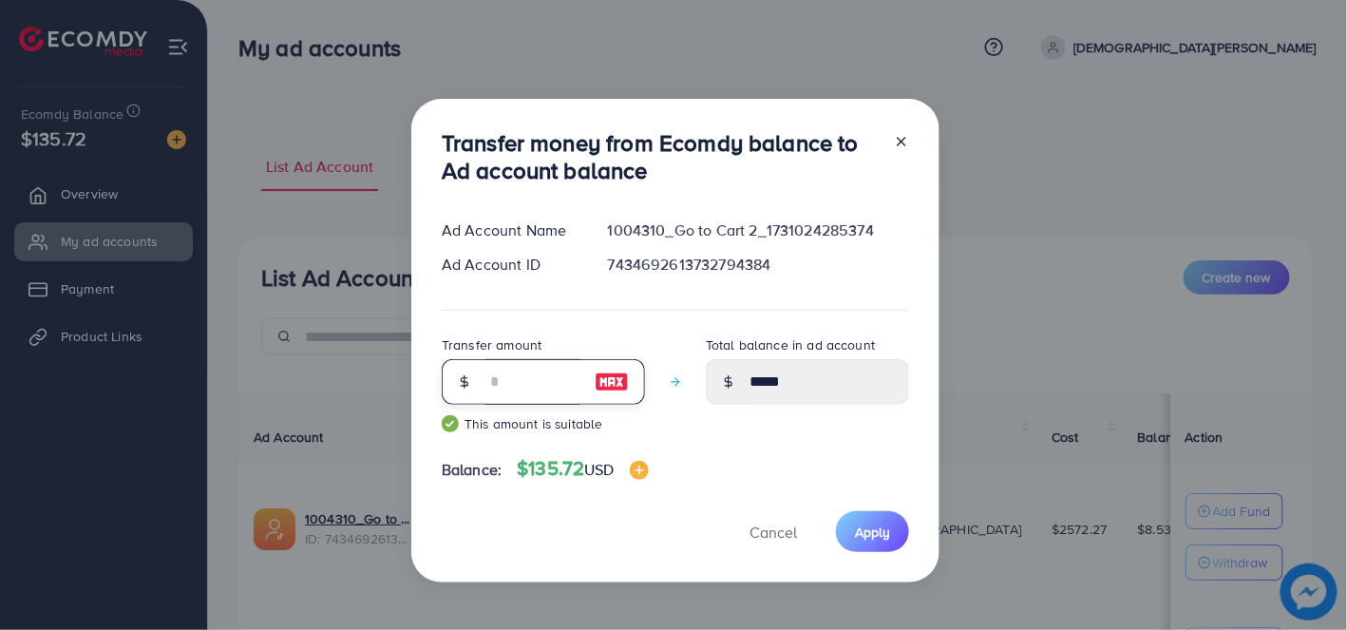
type input "*"
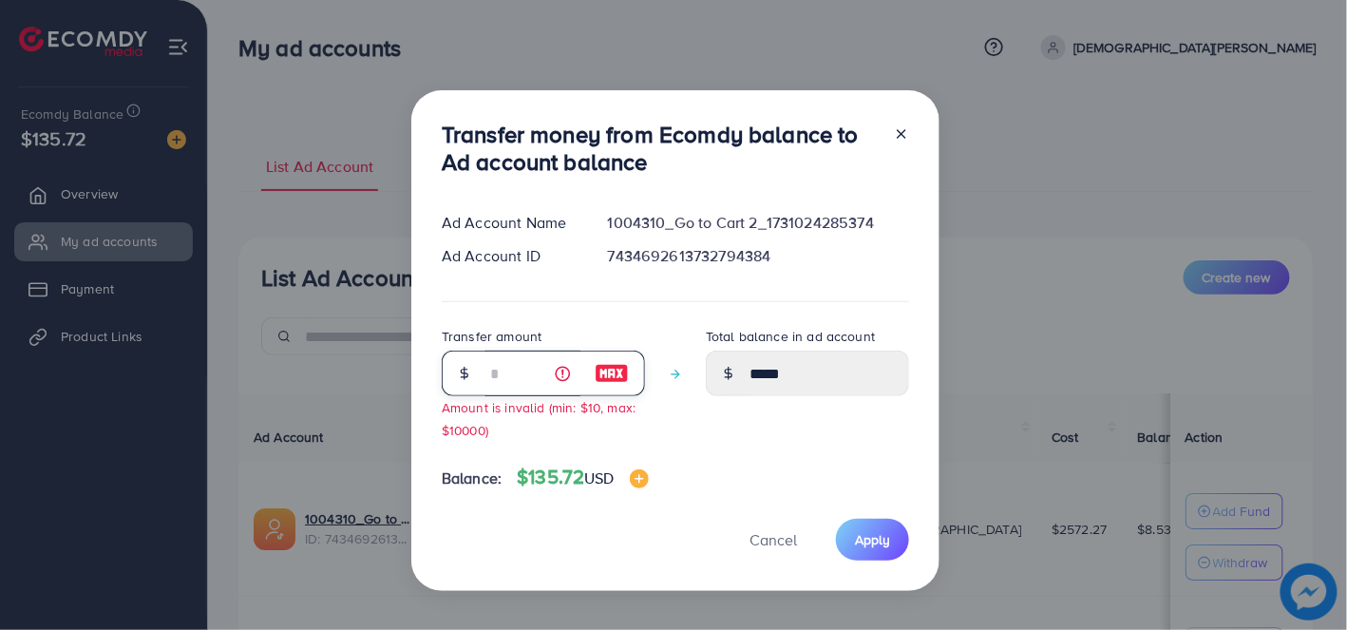
type input "*****"
type input "**"
type input "*****"
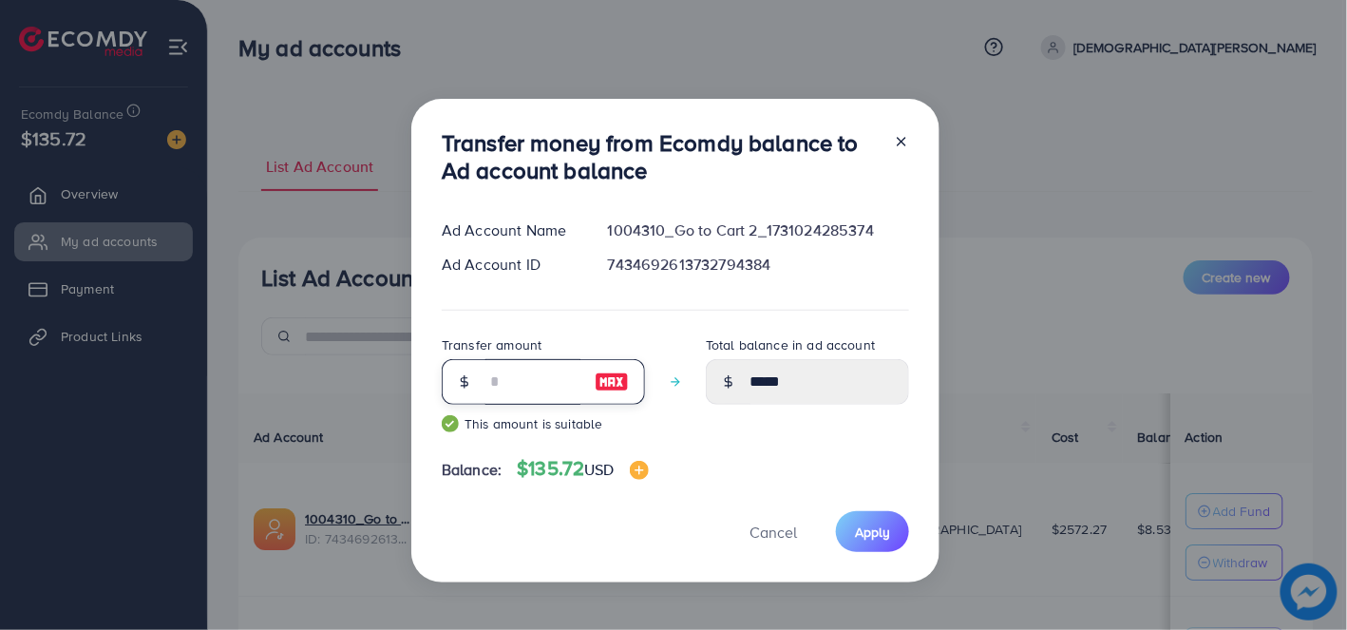
type input "*"
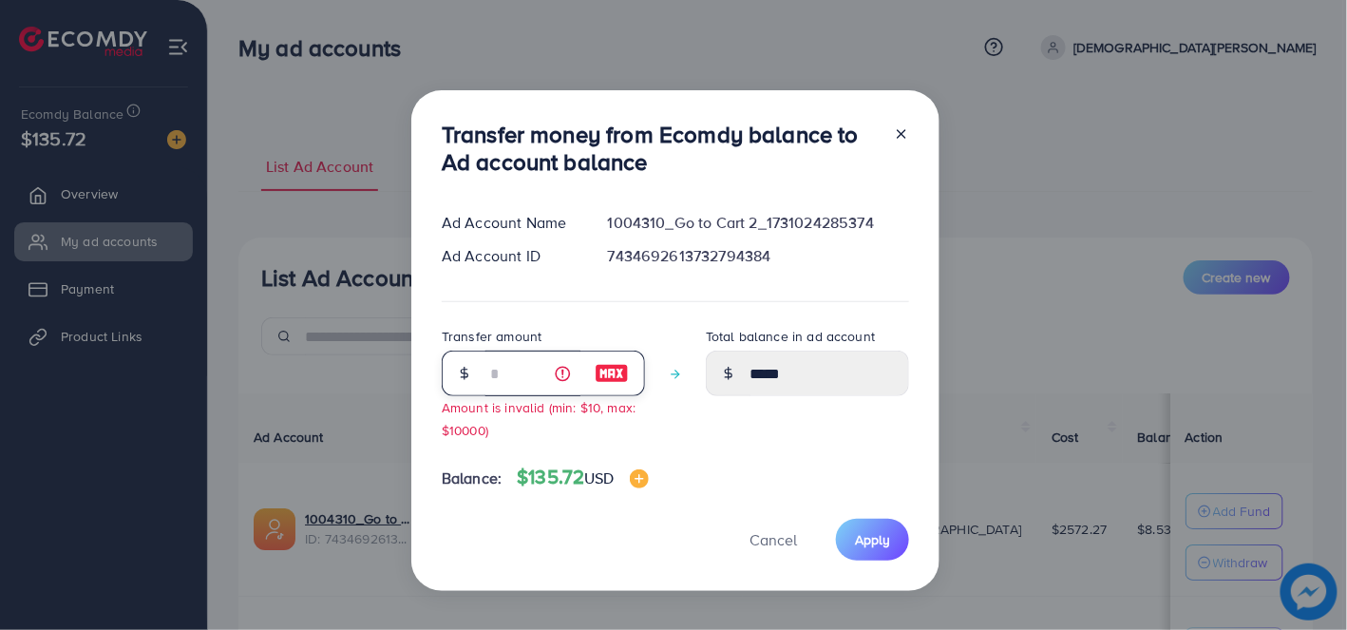
type input "*****"
type input "**"
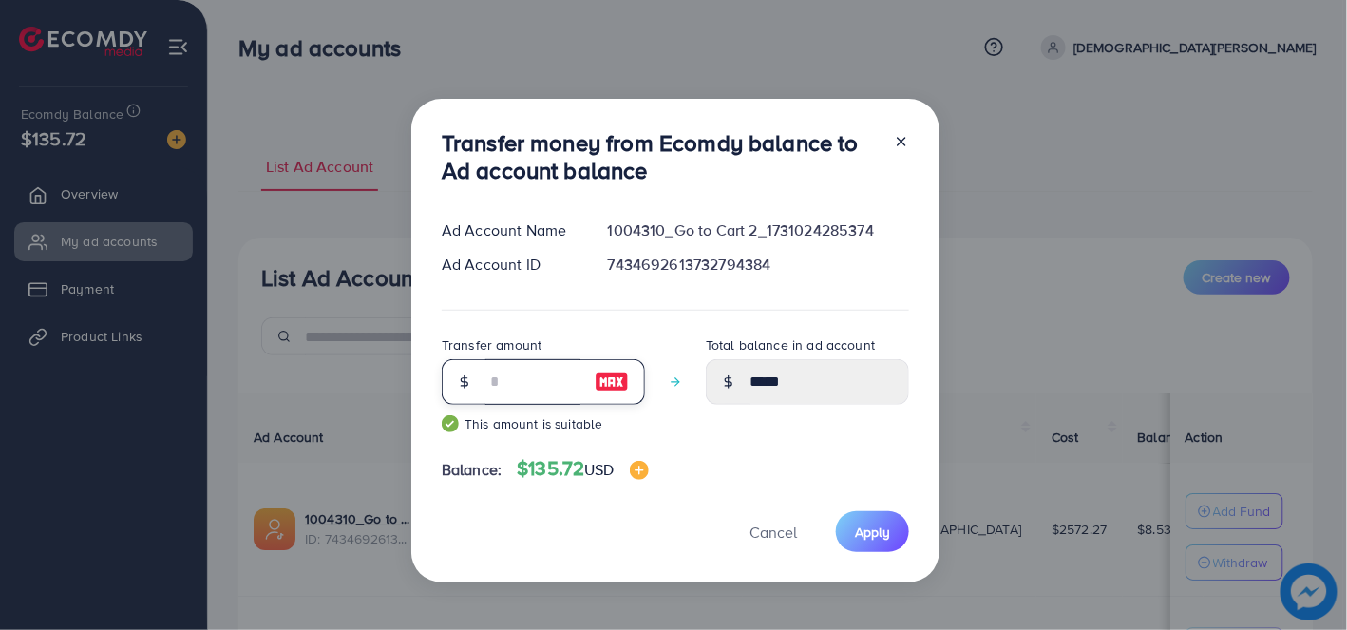
type input "*****"
type input "**"
click at [723, 317] on div "Transfer money from Ecomdy balance to Ad account balance Ad Account Name 100431…" at bounding box center [675, 341] width 528 height 484
click at [498, 384] on input "**" at bounding box center [532, 382] width 95 height 46
click at [894, 540] on button "Apply" at bounding box center [872, 531] width 73 height 41
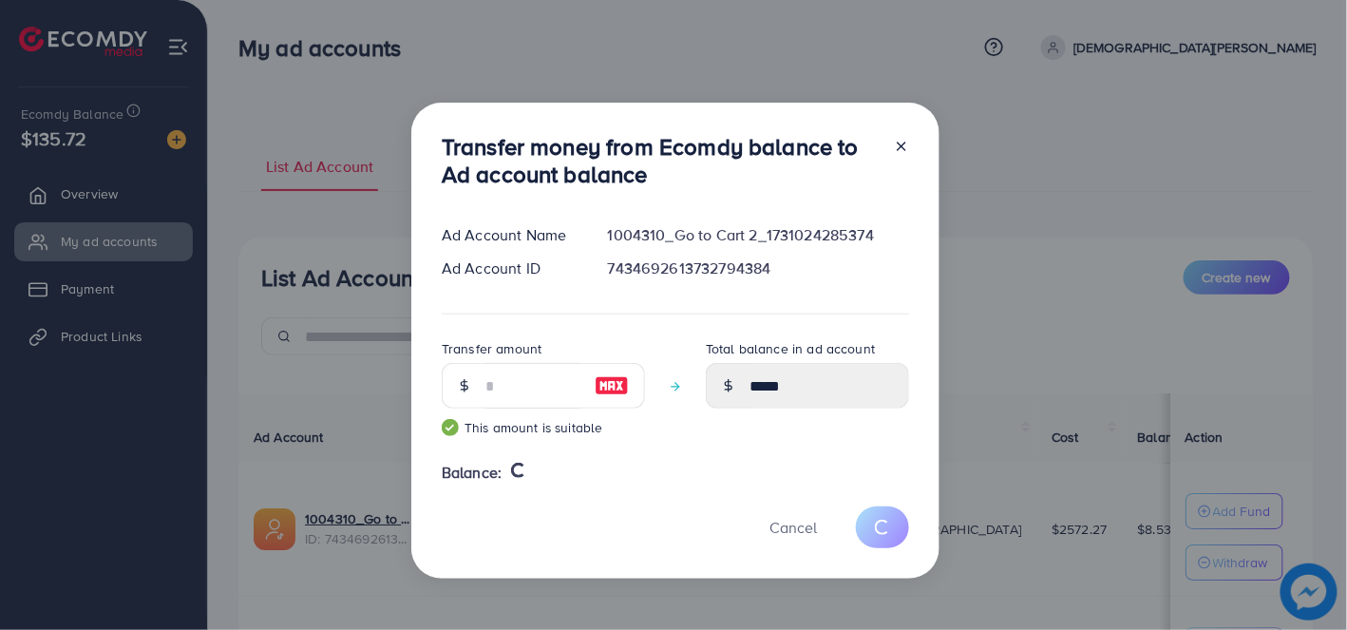
drag, startPoint x: 772, startPoint y: 274, endPoint x: 665, endPoint y: 256, distance: 108.8
click at [665, 256] on div "Ad Account Name 1004310_Go to Cart 2_1731024285374 Ad Account ID 74346926137327…" at bounding box center [675, 257] width 467 height 66
type input "****"
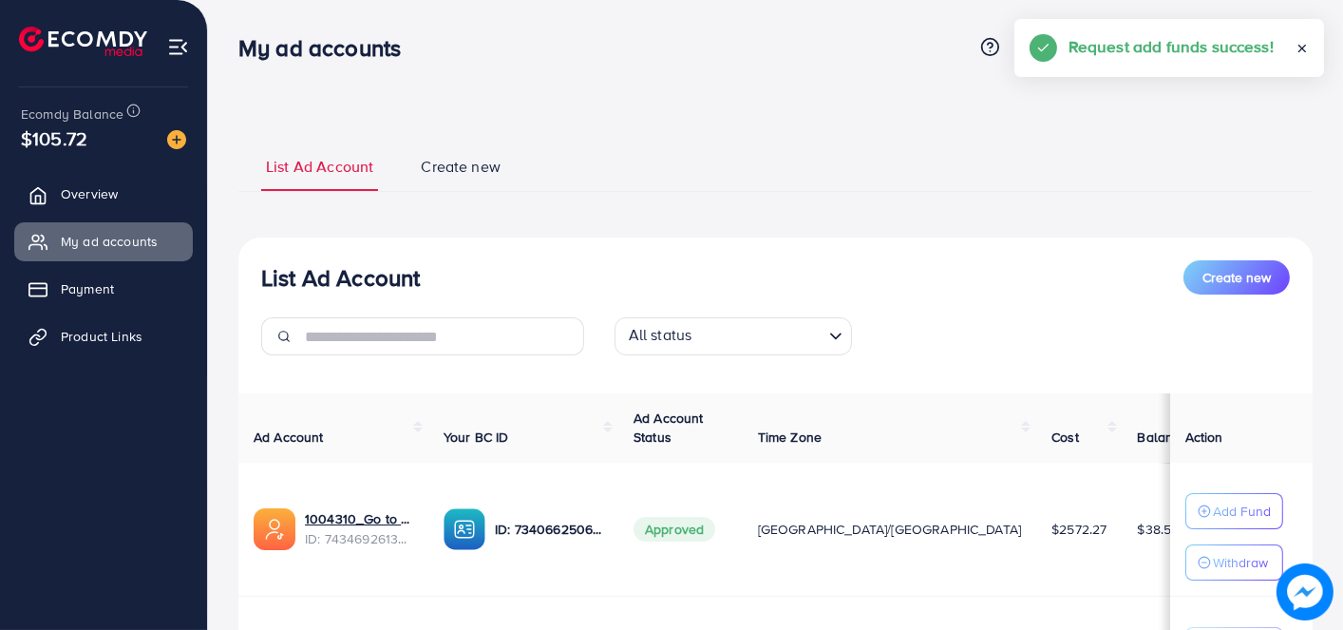
drag, startPoint x: 744, startPoint y: 176, endPoint x: 610, endPoint y: 185, distance: 134.3
click at [610, 185] on ul "List Ad Account Create new" at bounding box center [775, 166] width 1074 height 51
